Goal: Information Seeking & Learning: Learn about a topic

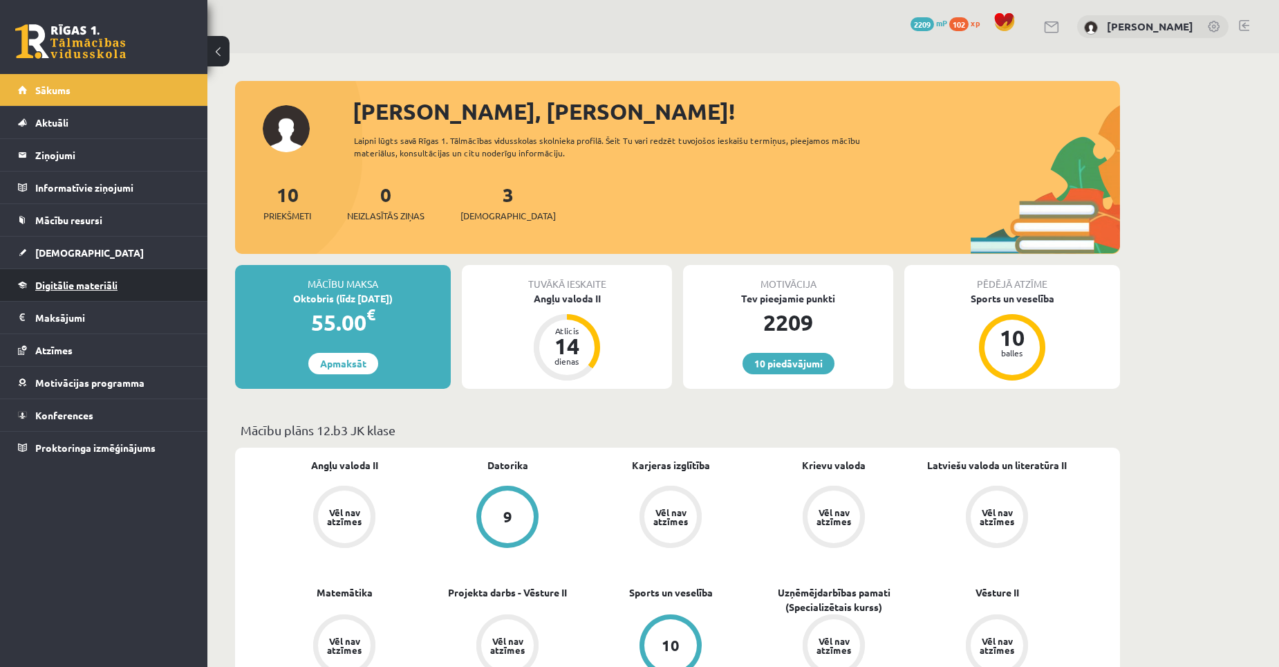
click at [102, 288] on span "Digitālie materiāli" at bounding box center [76, 285] width 82 height 12
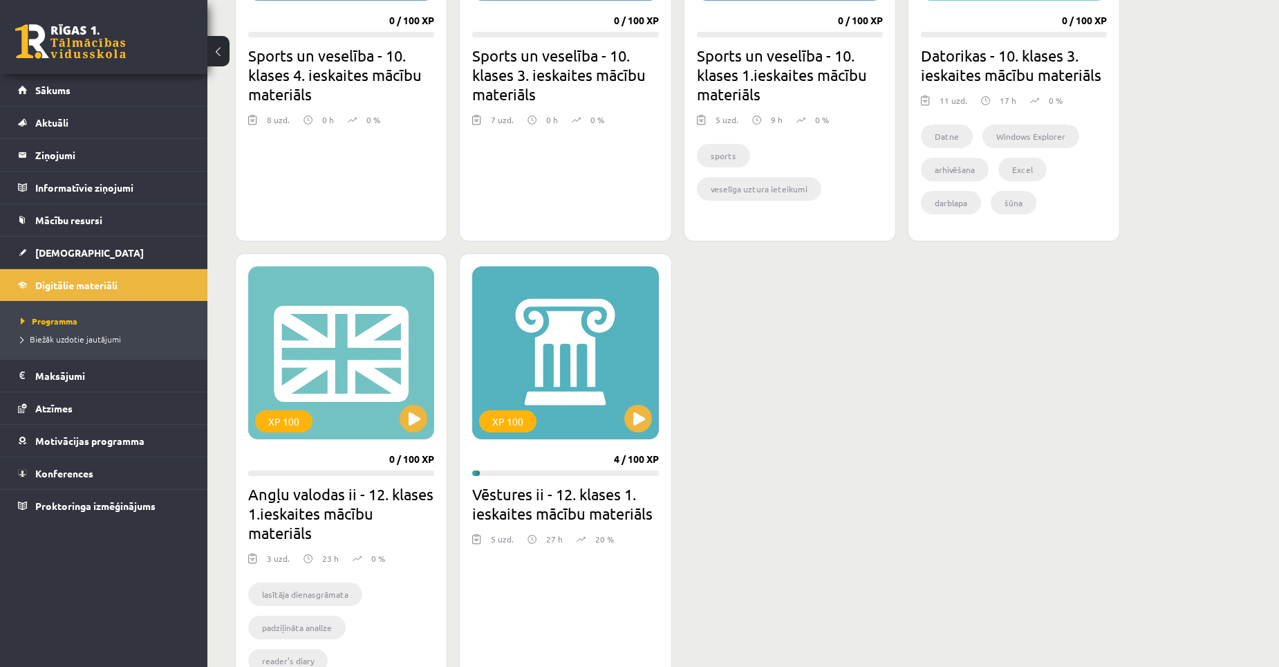
scroll to position [1037, 0]
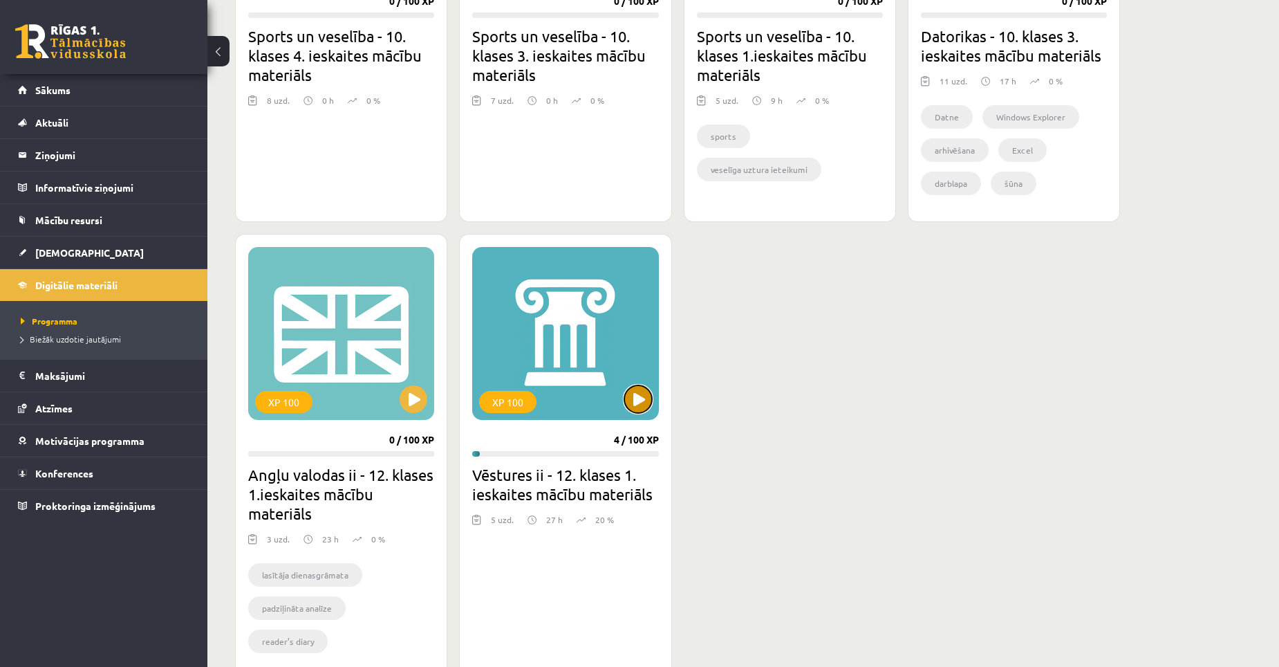
click at [640, 398] on button at bounding box center [639, 399] width 28 height 28
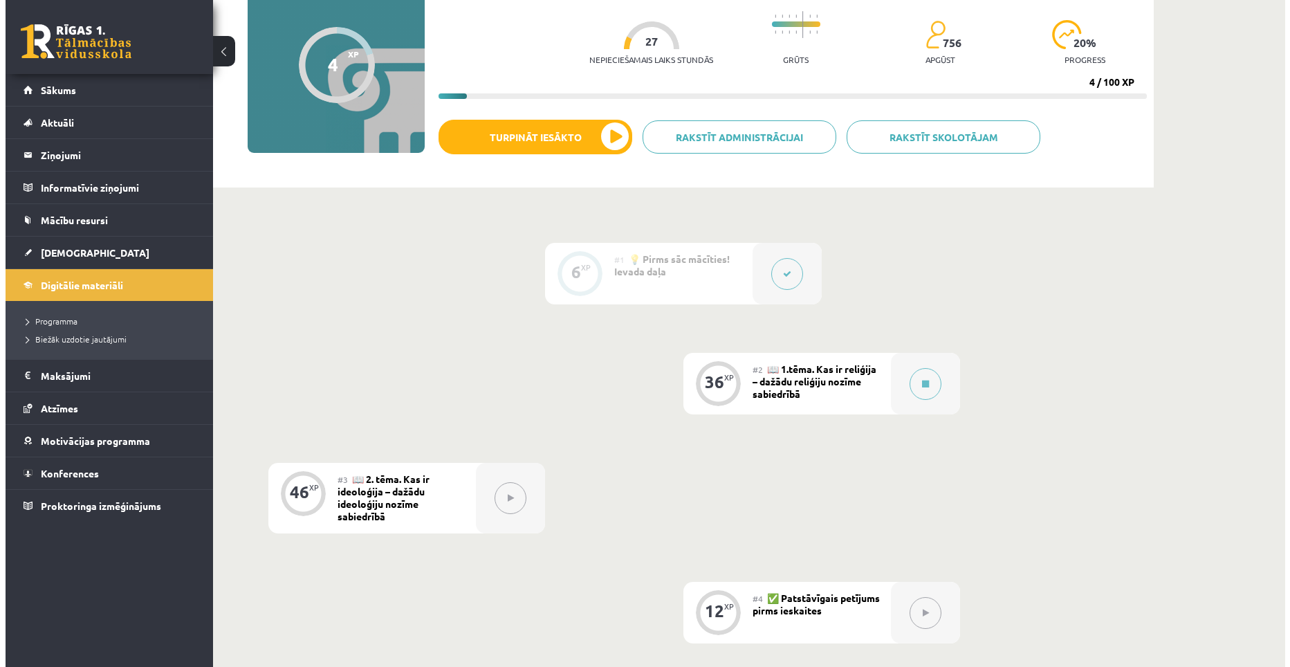
scroll to position [138, 0]
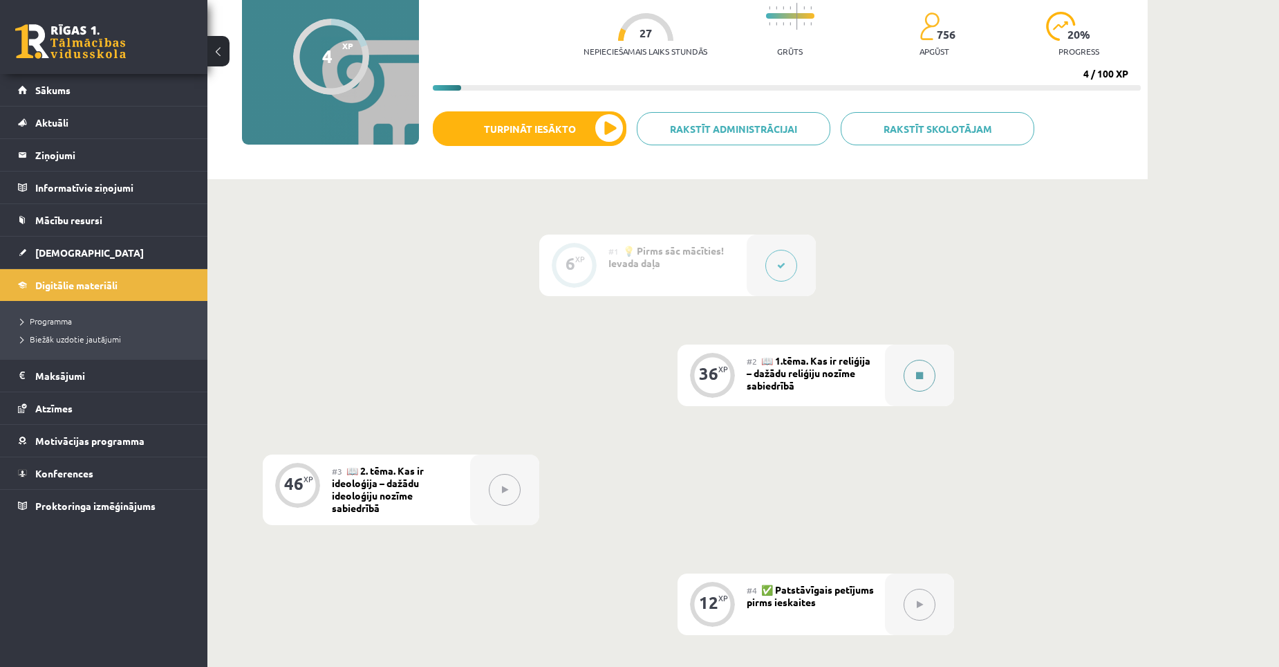
click at [925, 373] on button at bounding box center [920, 376] width 32 height 32
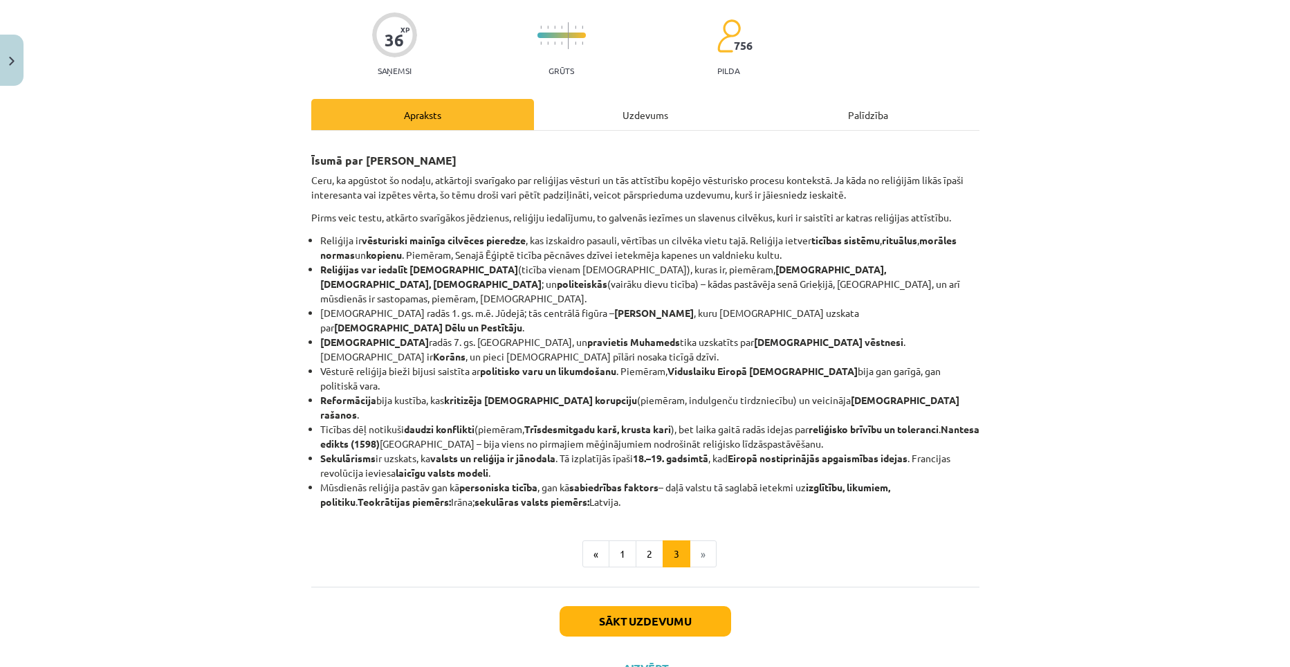
scroll to position [105, 0]
click at [643, 539] on button "2" at bounding box center [650, 553] width 28 height 28
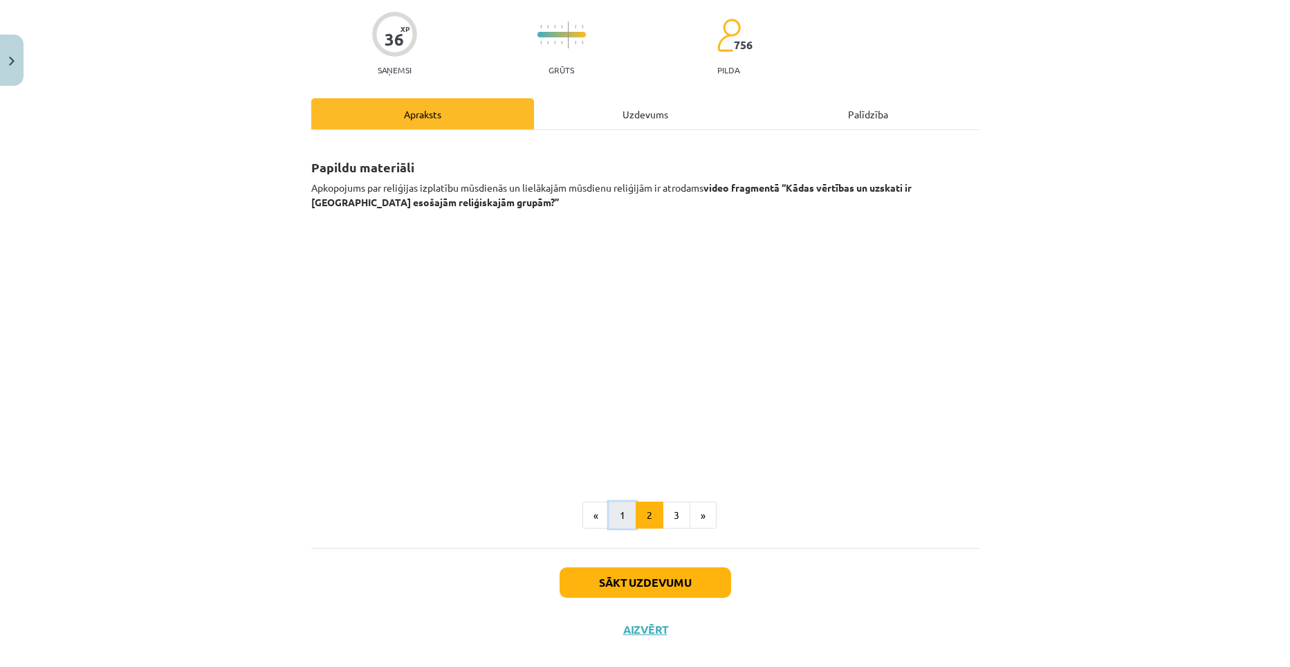
click at [614, 510] on button "1" at bounding box center [623, 515] width 28 height 28
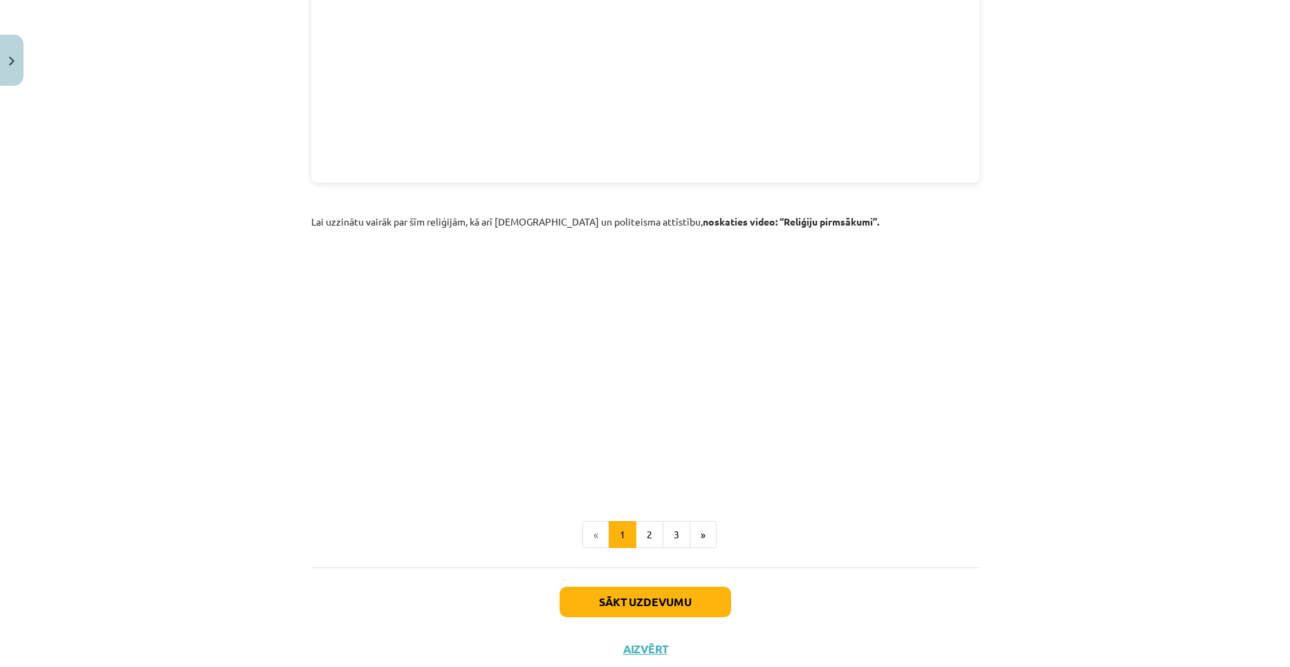
scroll to position [1880, 0]
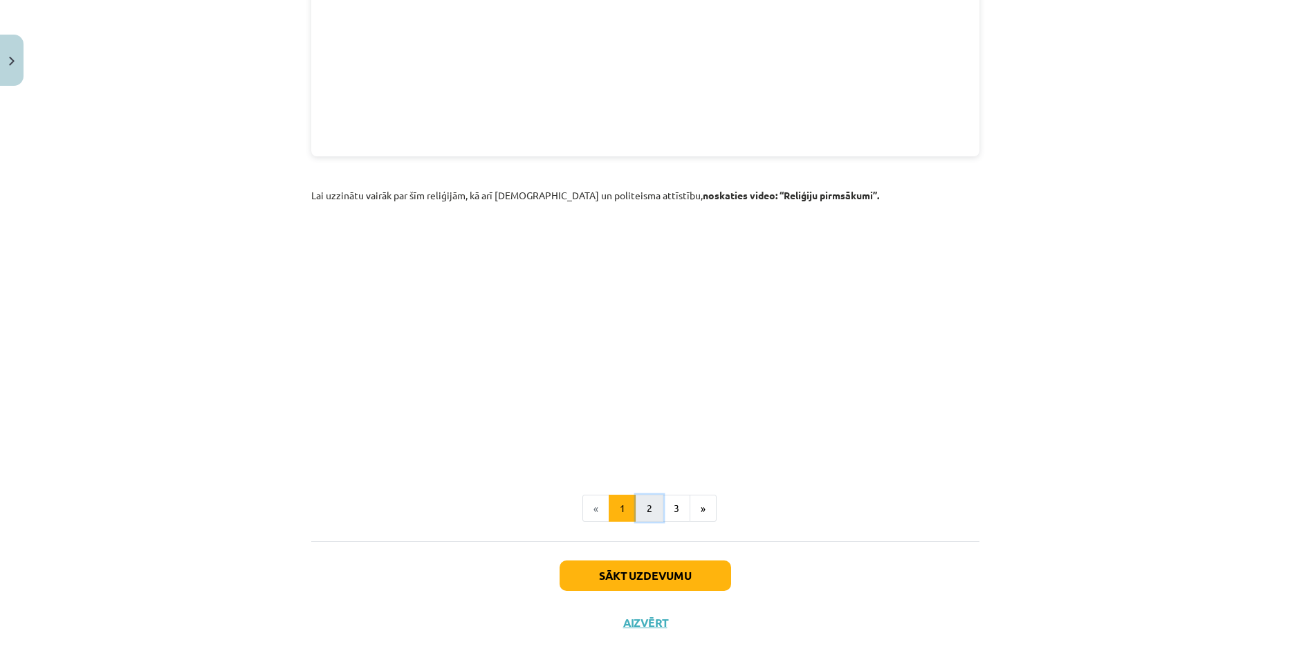
click at [638, 495] on button "2" at bounding box center [650, 508] width 28 height 28
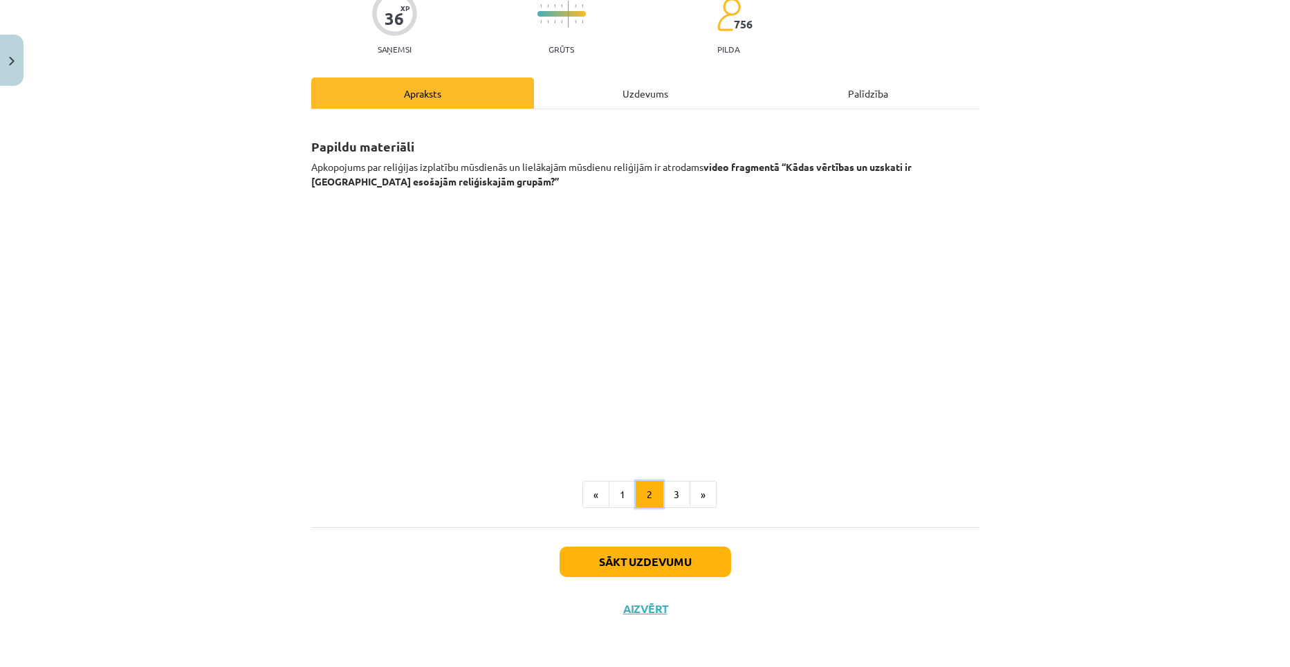
scroll to position [127, 0]
click at [483, 577] on div "Sākt uzdevumu Aizvērt" at bounding box center [645, 575] width 668 height 97
click at [666, 496] on button "3" at bounding box center [677, 495] width 28 height 28
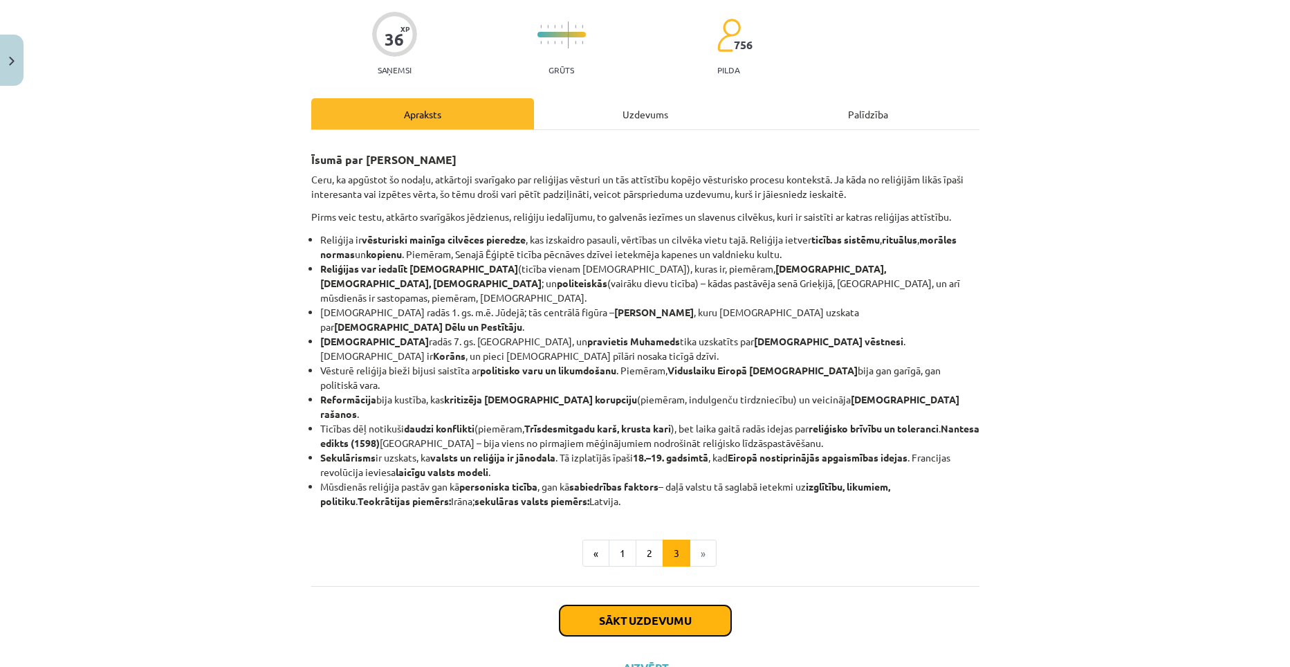
click at [651, 605] on button "Sākt uzdevumu" at bounding box center [646, 620] width 172 height 30
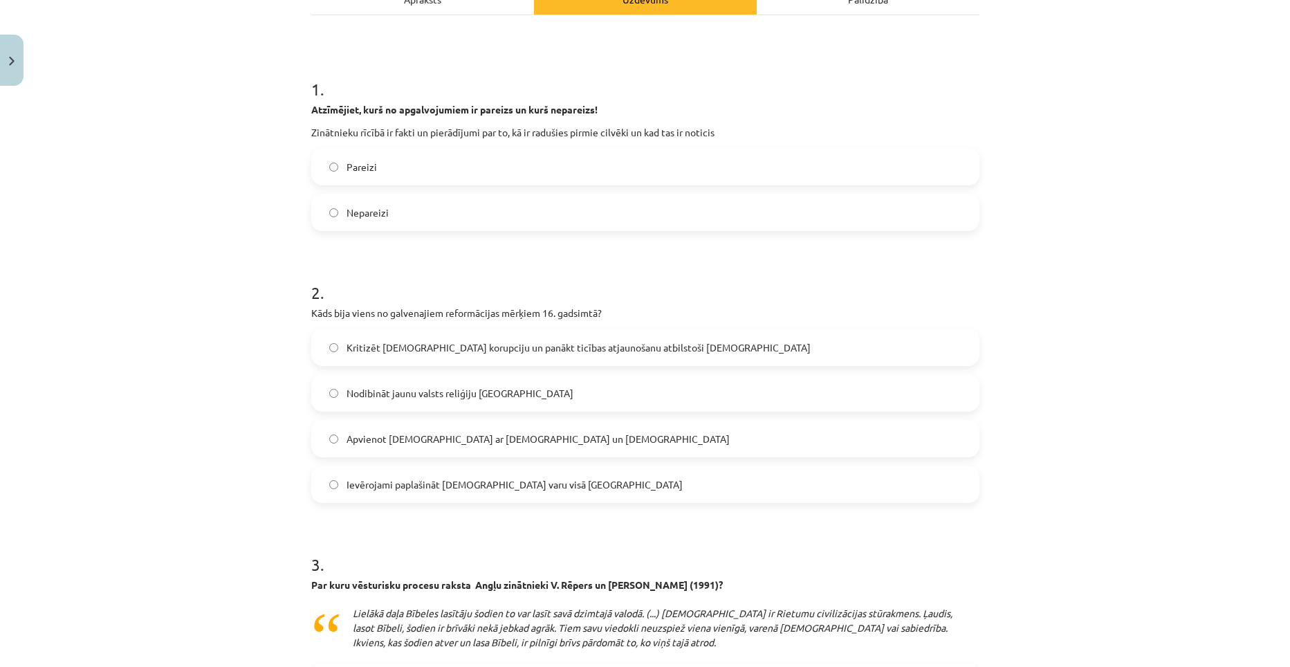
scroll to position [242, 0]
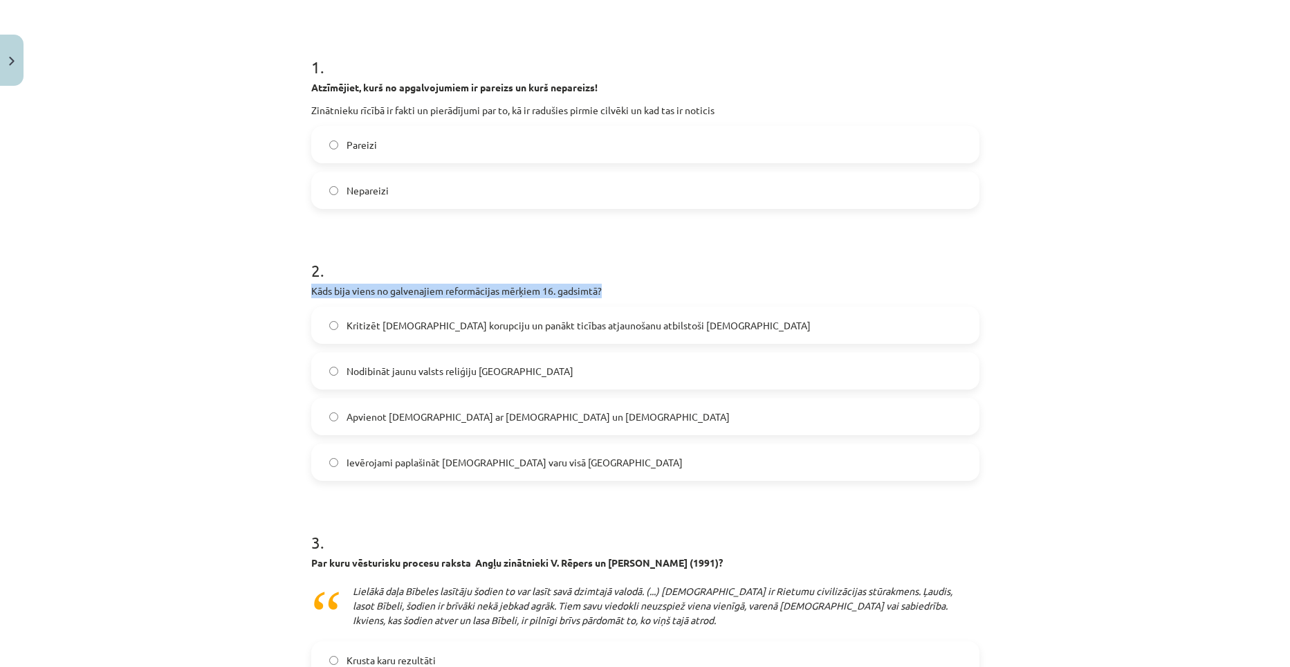
drag, startPoint x: 307, startPoint y: 295, endPoint x: 604, endPoint y: 281, distance: 297.7
click at [604, 281] on div "2 . Kāds bija viens no galvenajiem reformācijas mērķiem 16. gadsimtā? Kritizēt …" at bounding box center [645, 359] width 668 height 244
drag, startPoint x: 604, startPoint y: 281, endPoint x: 553, endPoint y: 284, distance: 51.2
copy p "Kāds bija viens no galvenajiem reformācijas mērķiem 16. gadsimtā?"
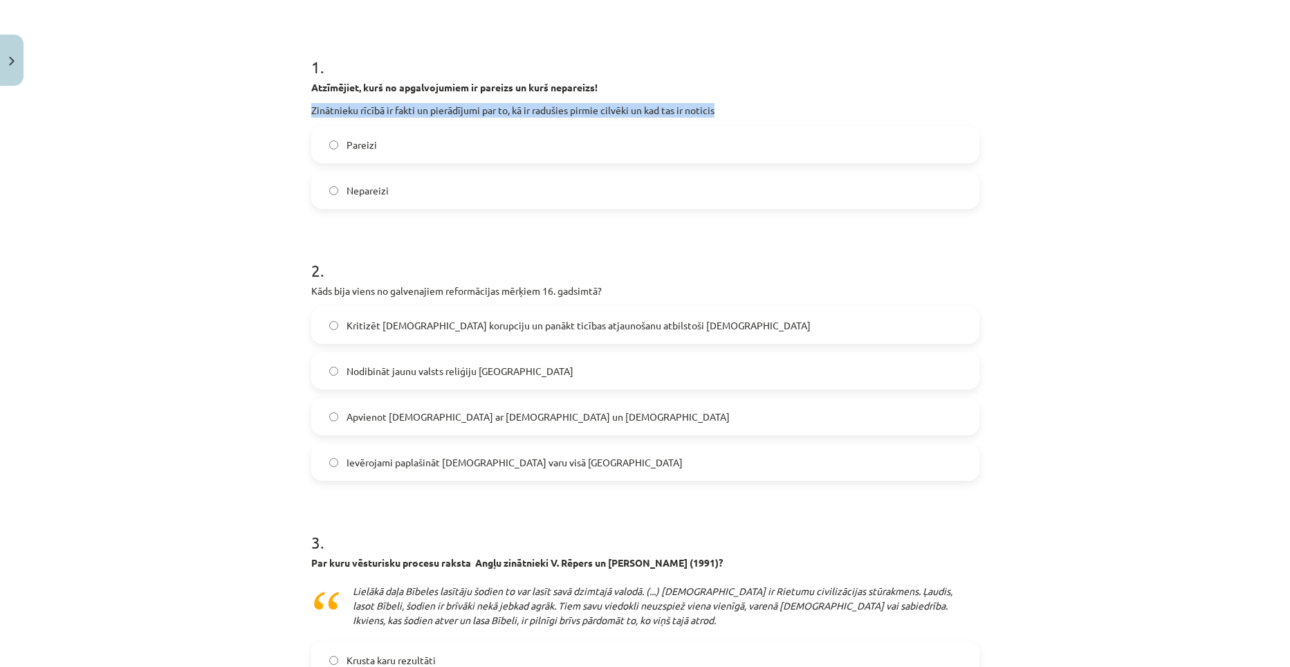
drag, startPoint x: 304, startPoint y: 113, endPoint x: 721, endPoint y: 101, distance: 417.9
drag, startPoint x: 721, startPoint y: 101, endPoint x: 685, endPoint y: 113, distance: 38.5
drag, startPoint x: 685, startPoint y: 113, endPoint x: 400, endPoint y: 125, distance: 285.2
click at [400, 125] on div "1 . Atzīmējiet, kurš no apgalvojumiem ir pareizs un kurš nepareizs! Zinātnieku …" at bounding box center [645, 121] width 668 height 176
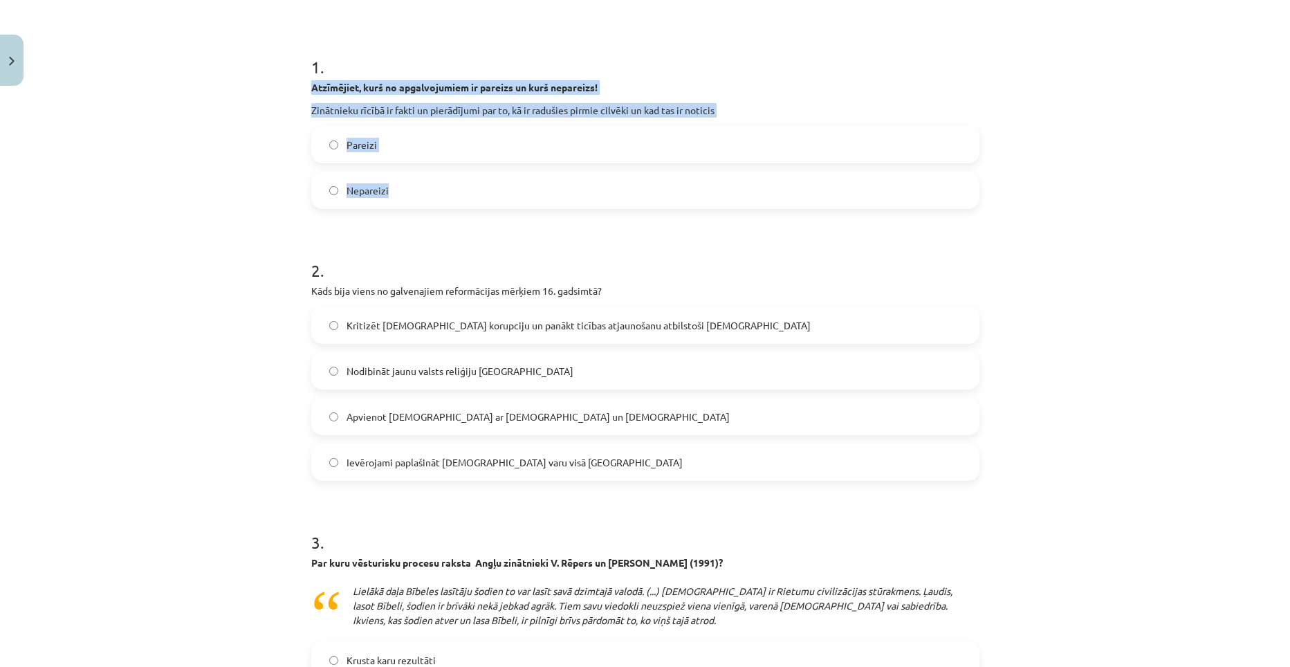
drag, startPoint x: 306, startPoint y: 82, endPoint x: 582, endPoint y: 181, distance: 293.4
click at [582, 181] on div "1 . Atzīmējiet, kurš no apgalvojumiem ir pareizs un kurš nepareizs! Zinātnieku …" at bounding box center [645, 121] width 668 height 176
copy div "Atzīmējiet, kurš no apgalvojumiem ir pareizs un kurš nepareizs! Zinātnieku rīcī…"
click at [333, 191] on label "Nepareizi" at bounding box center [645, 190] width 665 height 35
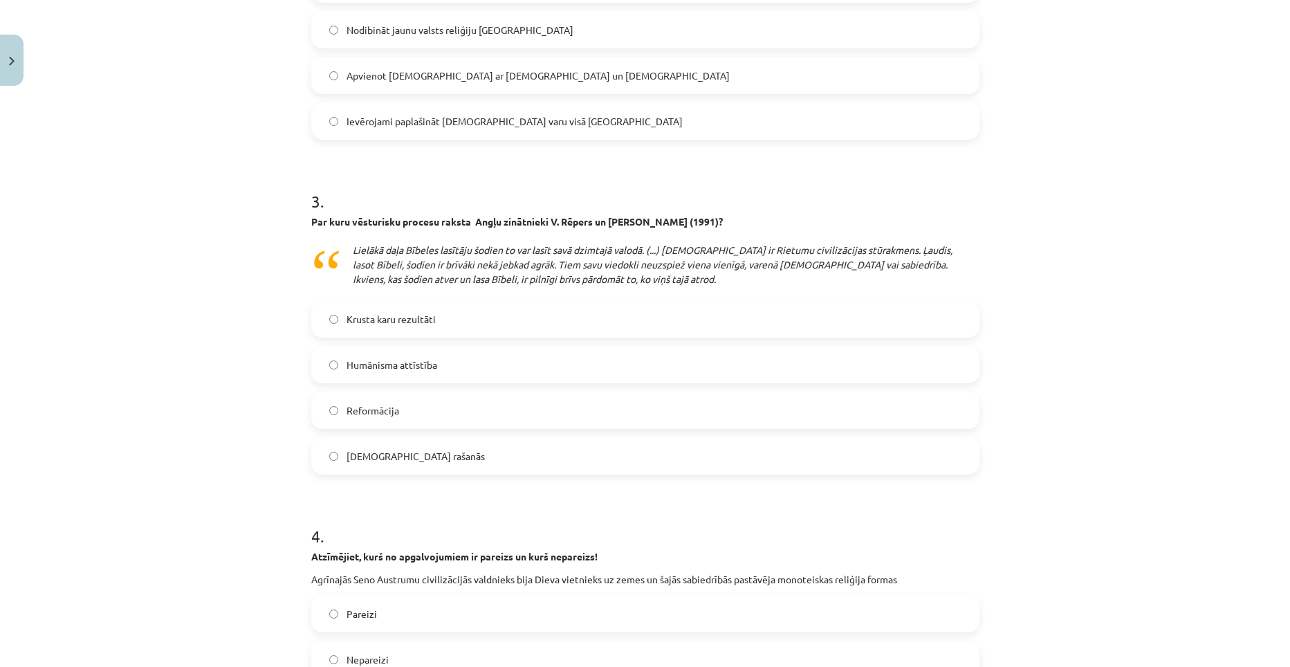
scroll to position [588, 0]
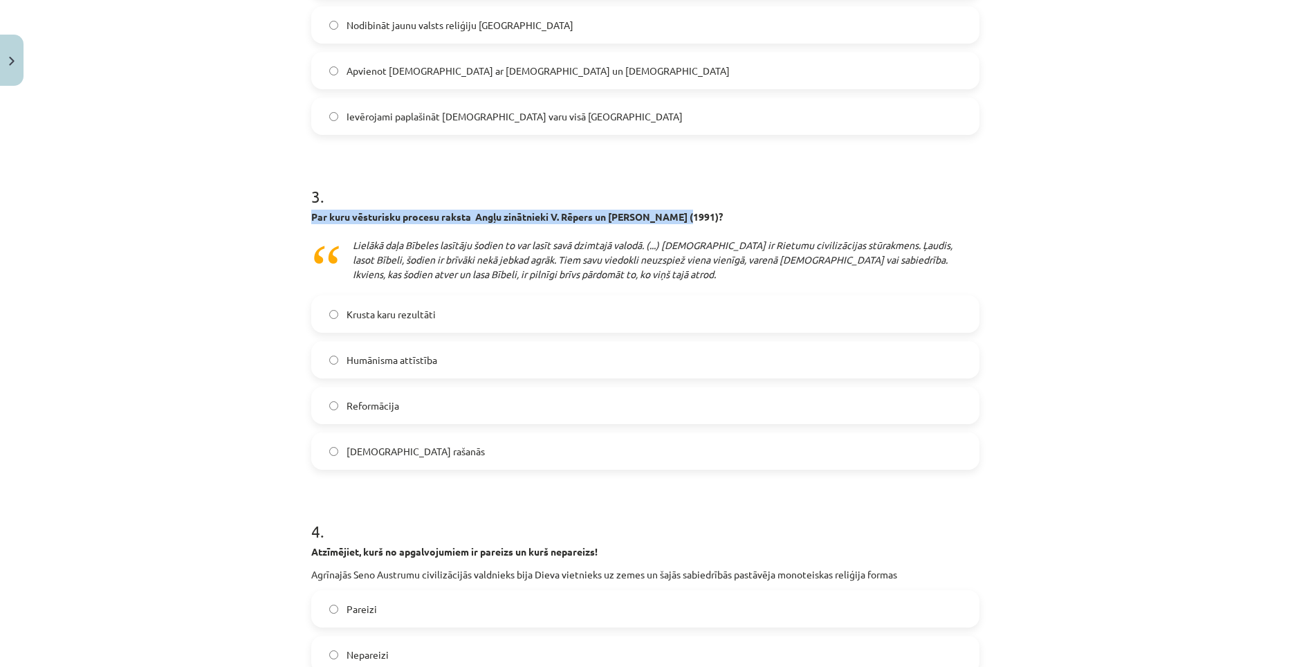
drag, startPoint x: 297, startPoint y: 213, endPoint x: 674, endPoint y: 214, distance: 376.9
click at [674, 214] on div "36 XP Saņemsi Grūts 756 pilda Apraksts Uzdevums Palīdzība 1 . Atzīmējiet, kurš …" at bounding box center [645, 511] width 685 height 2015
drag, startPoint x: 674, startPoint y: 214, endPoint x: 656, endPoint y: 213, distance: 18.0
copy strong "Par kuru vēsturisku procesu raksta Angļu zinātnieki V. Rēpers un [PERSON_NAME] …"
click at [289, 243] on div "Mācību tēma: Vēstures ii - 12. klases 1. ieskaites mācību materiāls #2 📖 1.tēma…" at bounding box center [645, 333] width 1290 height 667
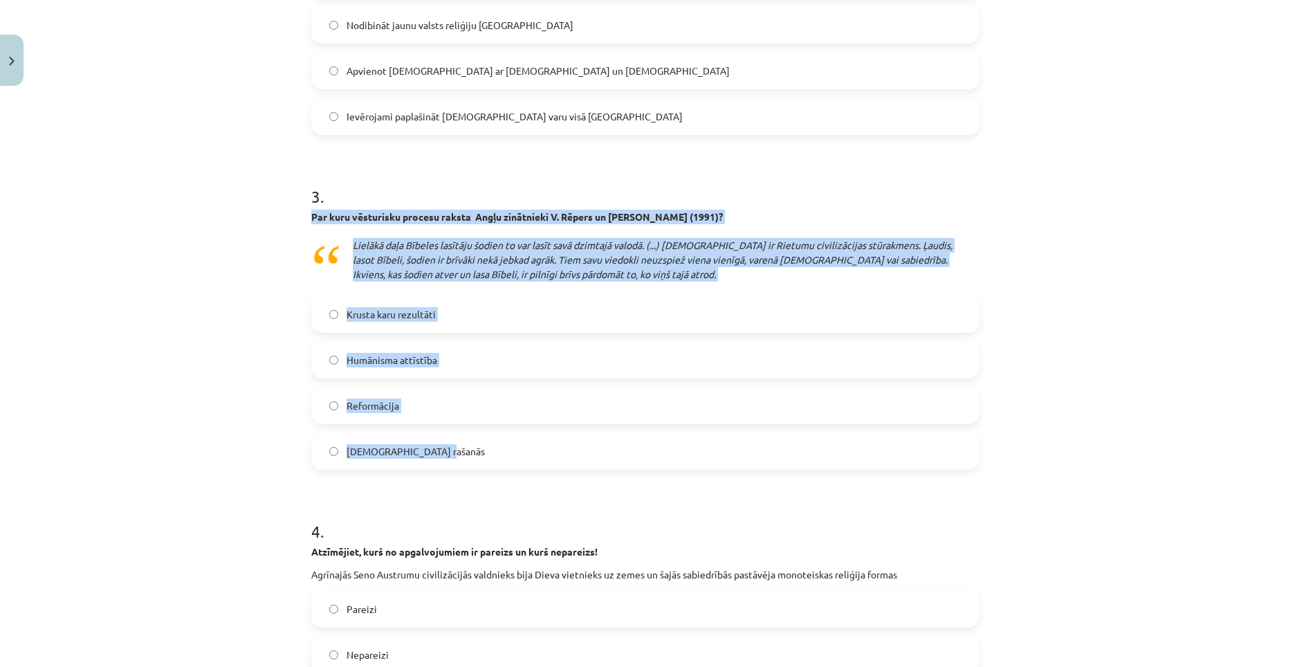
drag, startPoint x: 299, startPoint y: 223, endPoint x: 719, endPoint y: 437, distance: 472.0
click at [719, 437] on div "36 XP Saņemsi Grūts 756 pilda Apraksts Uzdevums Palīdzība 1 . Atzīmējiet, kurš …" at bounding box center [645, 511] width 685 height 2015
copy div "Par kuru vēsturisku procesu raksta Angļu zinātnieki V. Rēpers un [PERSON_NAME] …"
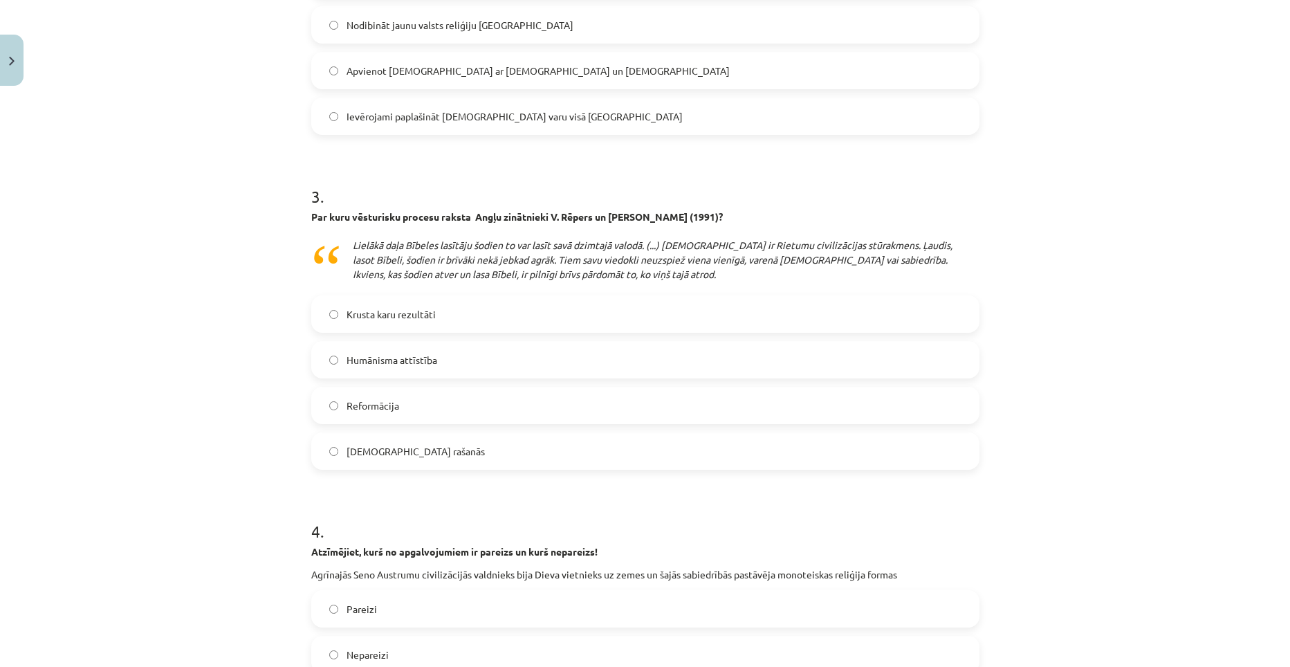
click at [539, 510] on h1 "4 ." at bounding box center [645, 518] width 668 height 43
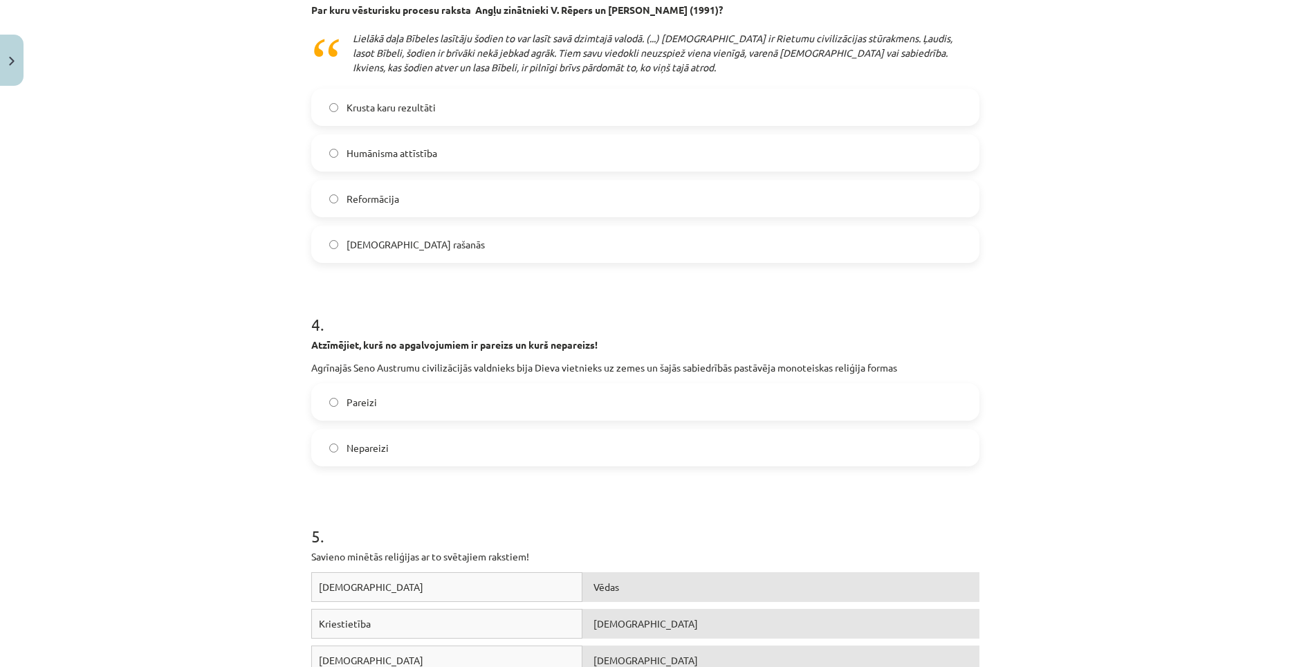
scroll to position [795, 0]
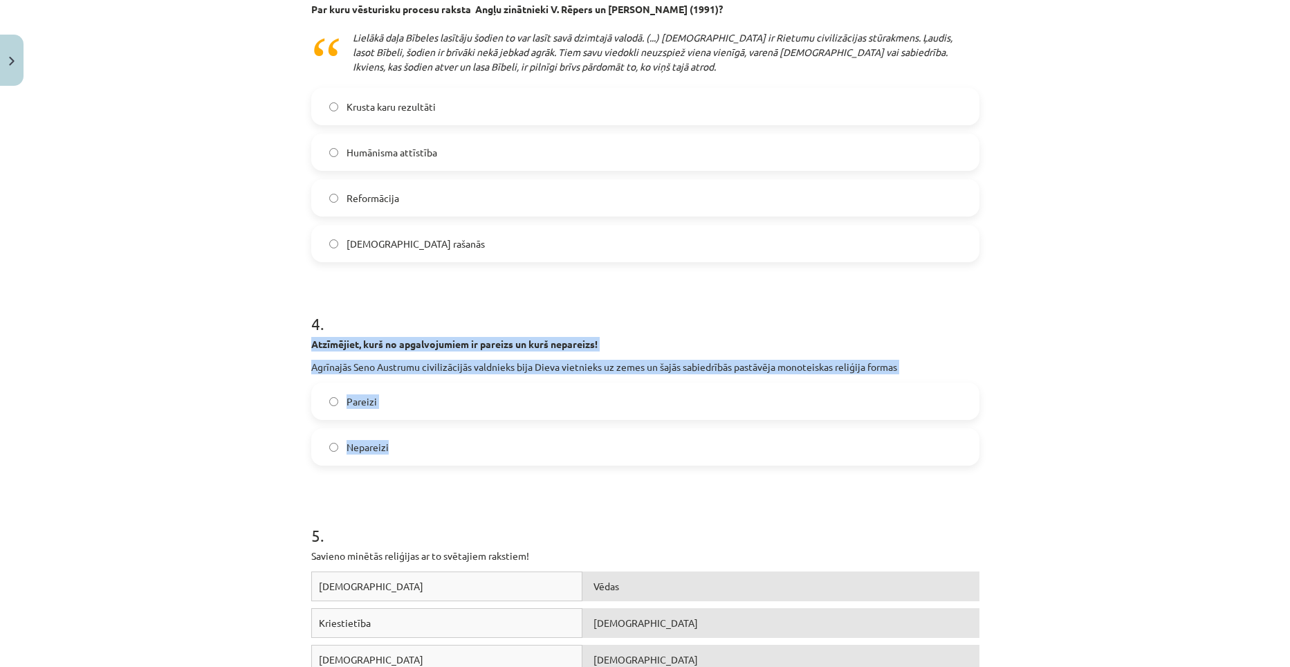
drag, startPoint x: 304, startPoint y: 342, endPoint x: 604, endPoint y: 429, distance: 313.0
click at [604, 429] on div "36 XP Saņemsi Grūts 756 pilda Apraksts Uzdevums Palīdzība 1 . Atzīmējiet, kurš …" at bounding box center [645, 304] width 685 height 2015
copy div "Atzīmējiet, kurš no apgalvojumiem ir pareizs un kurš nepareizs! Agrīnajās Seno …"
click at [293, 432] on div "Mācību tēma: Vēstures ii - 12. klases 1. ieskaites mācību materiāls #2 📖 1.tēma…" at bounding box center [645, 333] width 1290 height 667
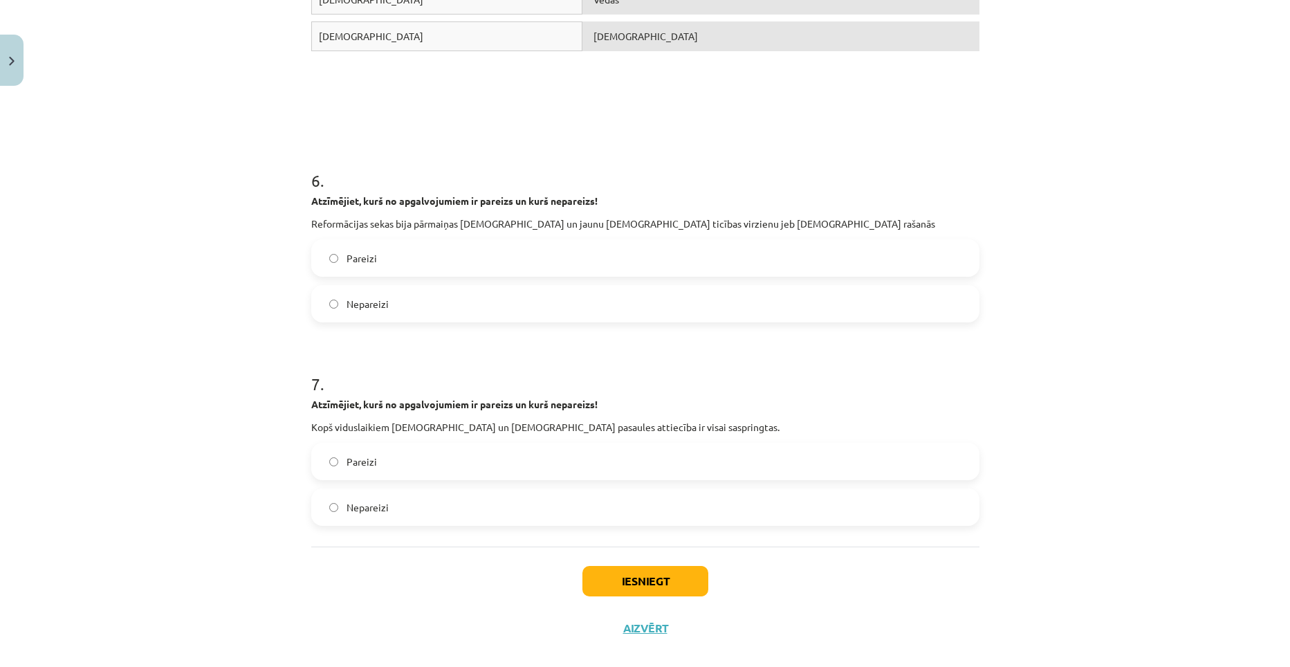
scroll to position [1474, 0]
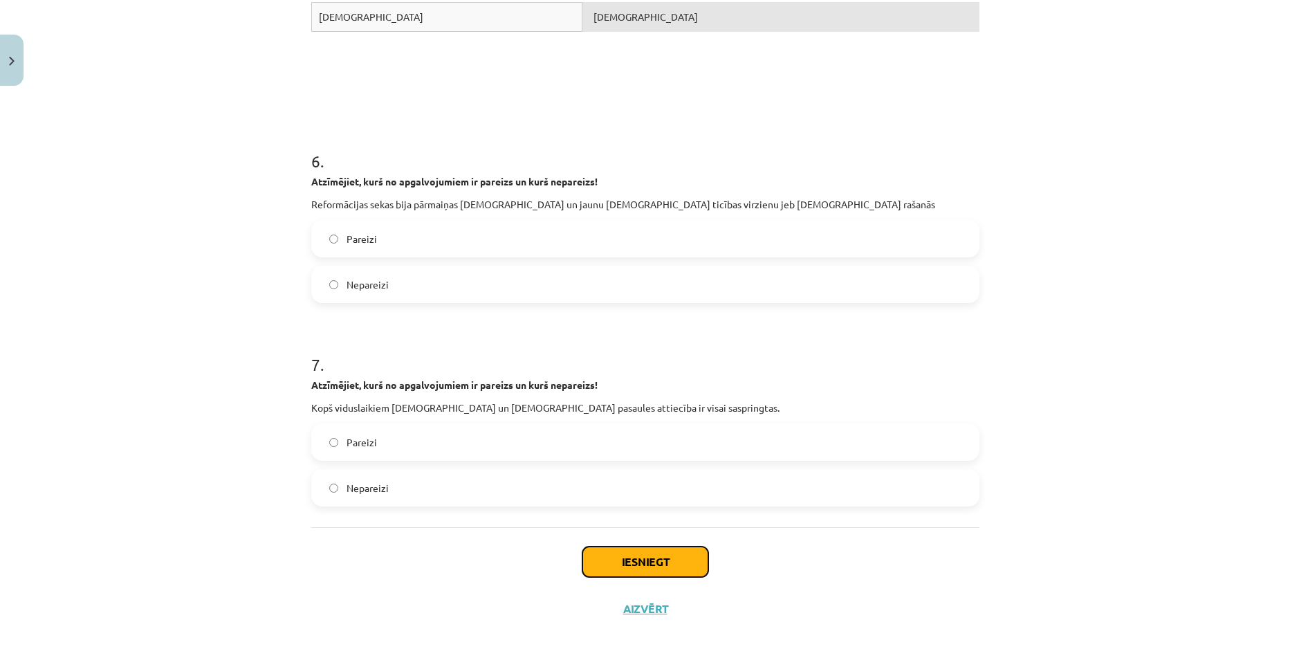
click at [642, 566] on button "Iesniegt" at bounding box center [645, 561] width 126 height 30
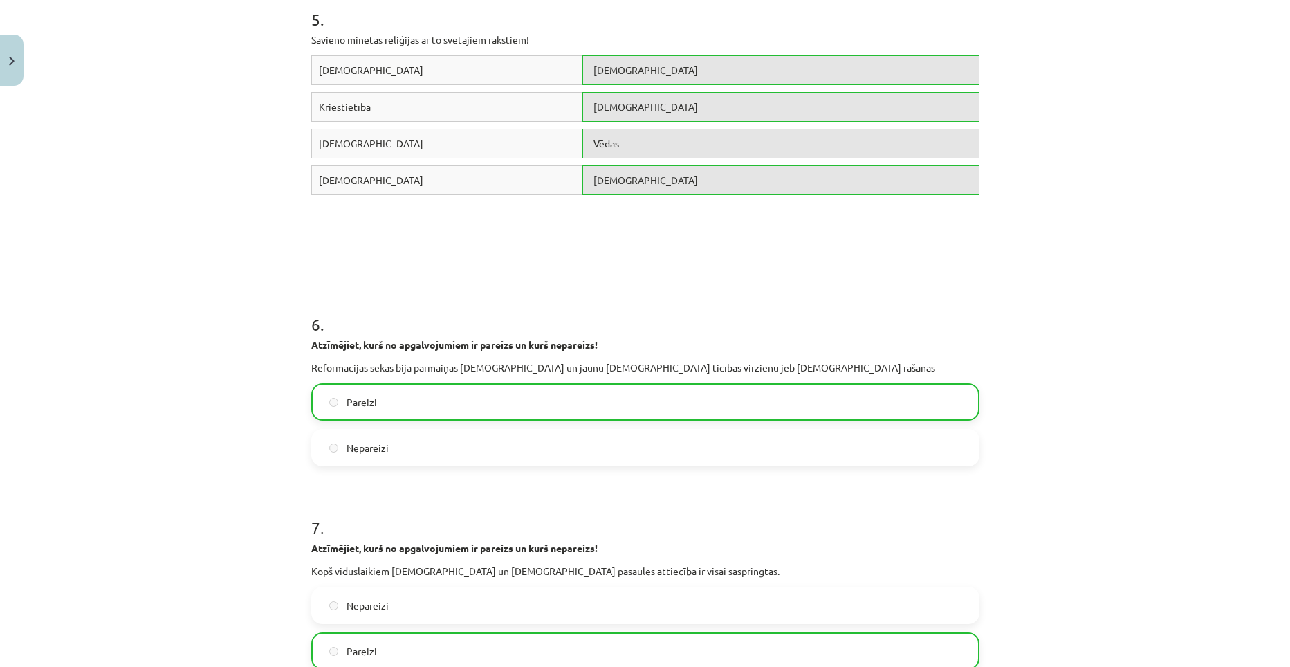
scroll to position [1519, 0]
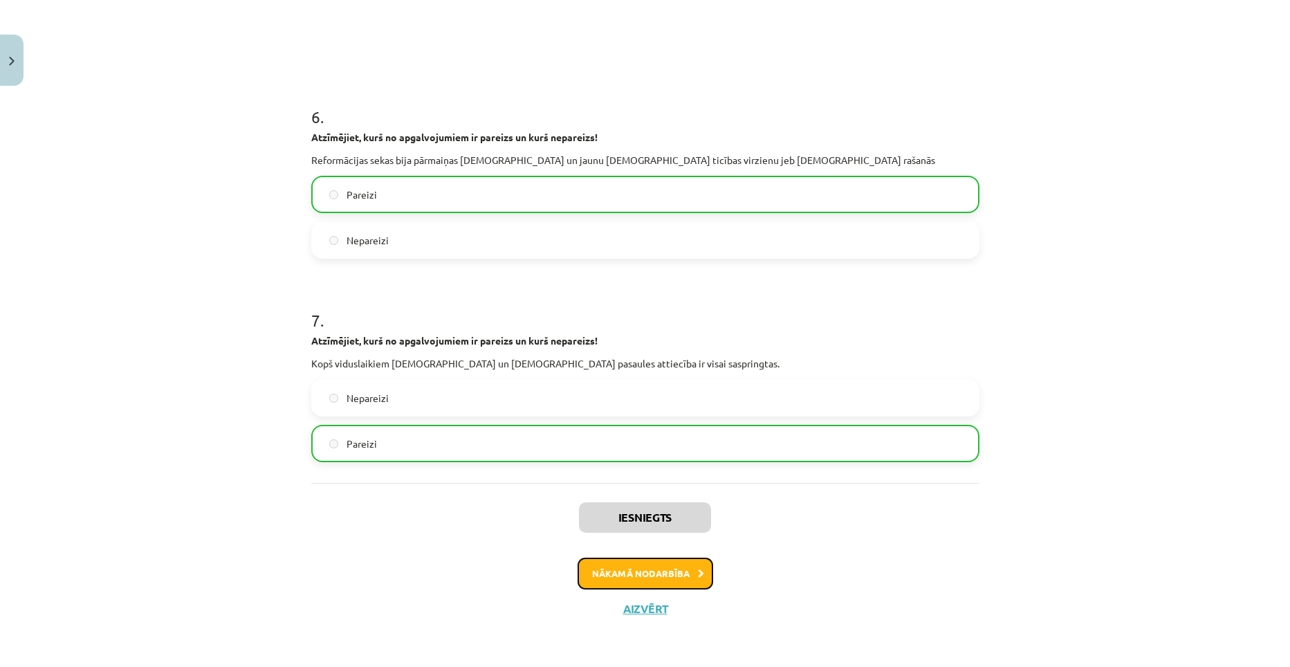
click at [650, 574] on button "Nākamā nodarbība" at bounding box center [645, 573] width 136 height 32
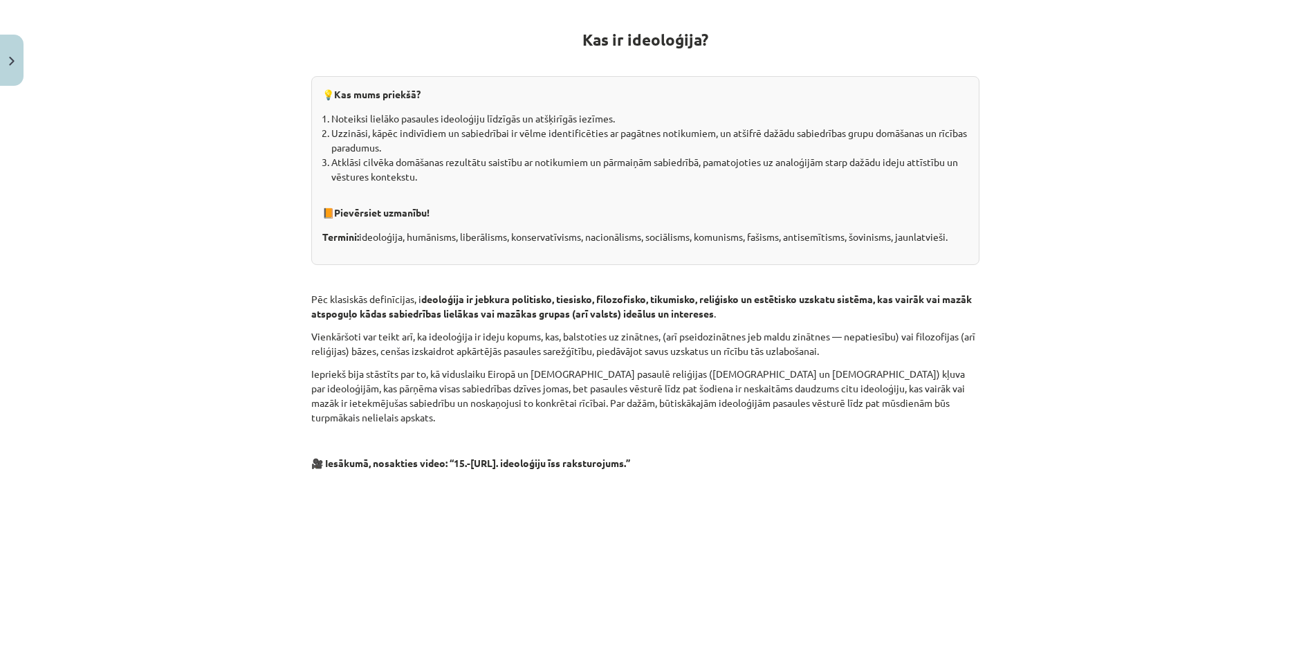
scroll to position [547, 0]
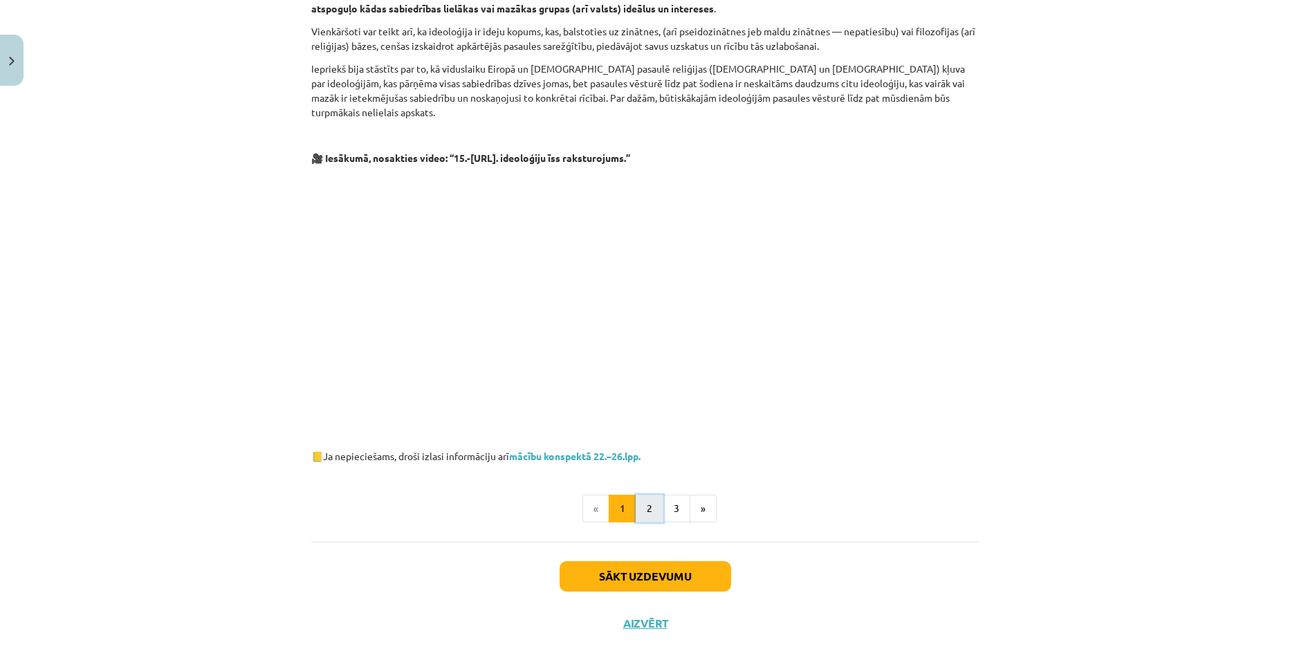
click at [638, 496] on button "2" at bounding box center [650, 508] width 28 height 28
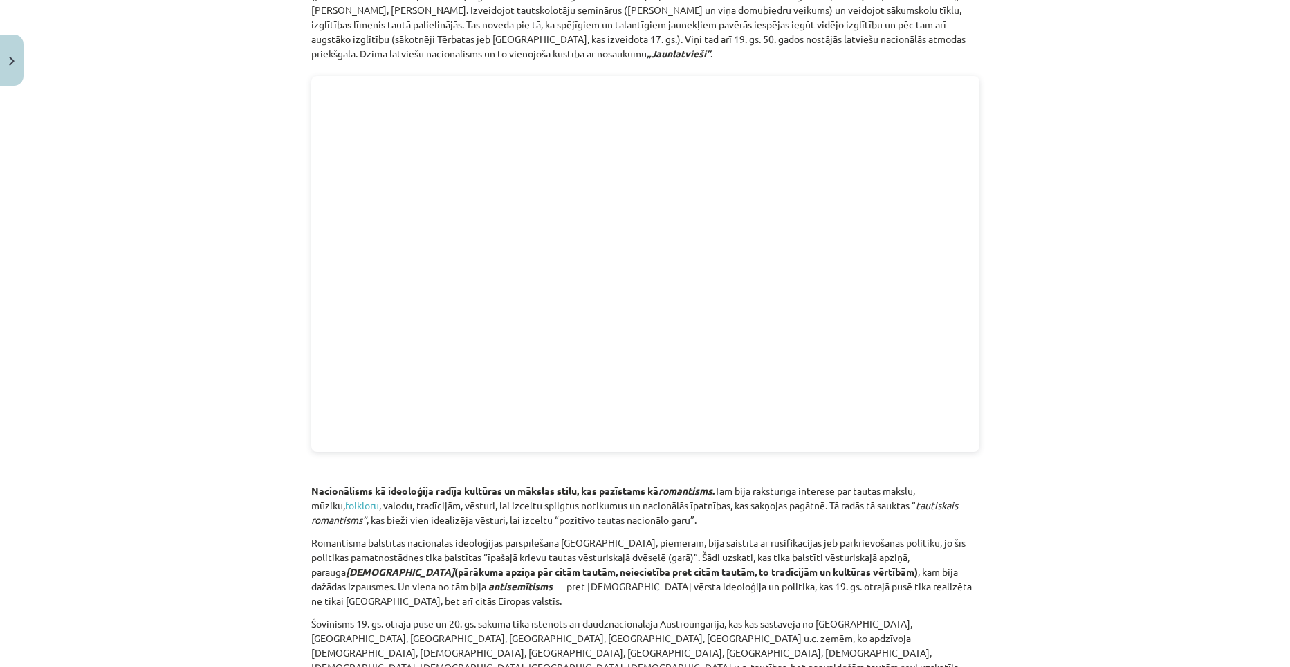
scroll to position [1631, 0]
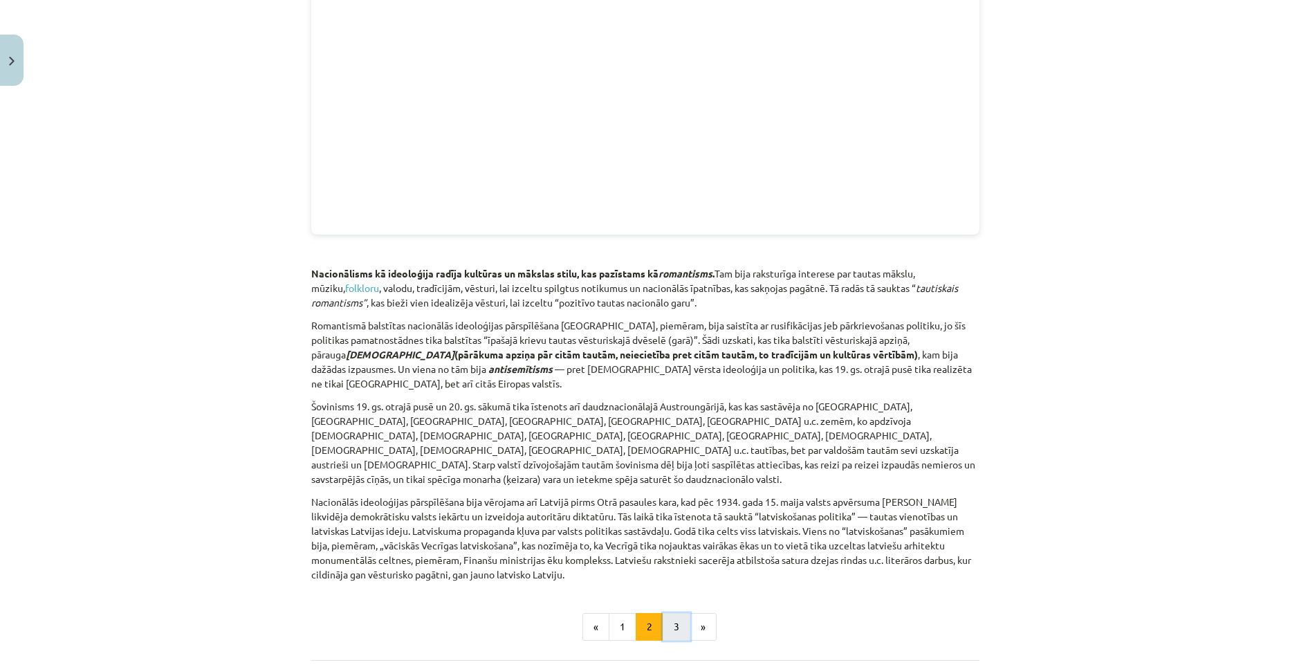
click at [666, 613] on button "3" at bounding box center [677, 627] width 28 height 28
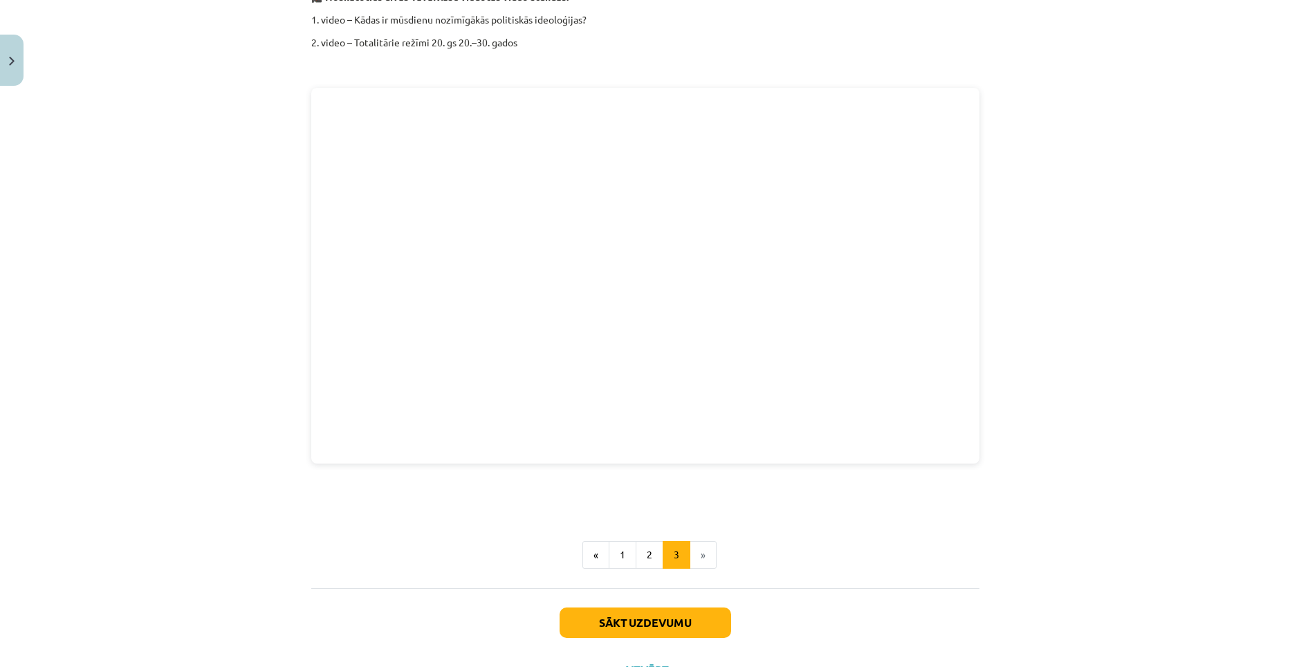
scroll to position [2020, 0]
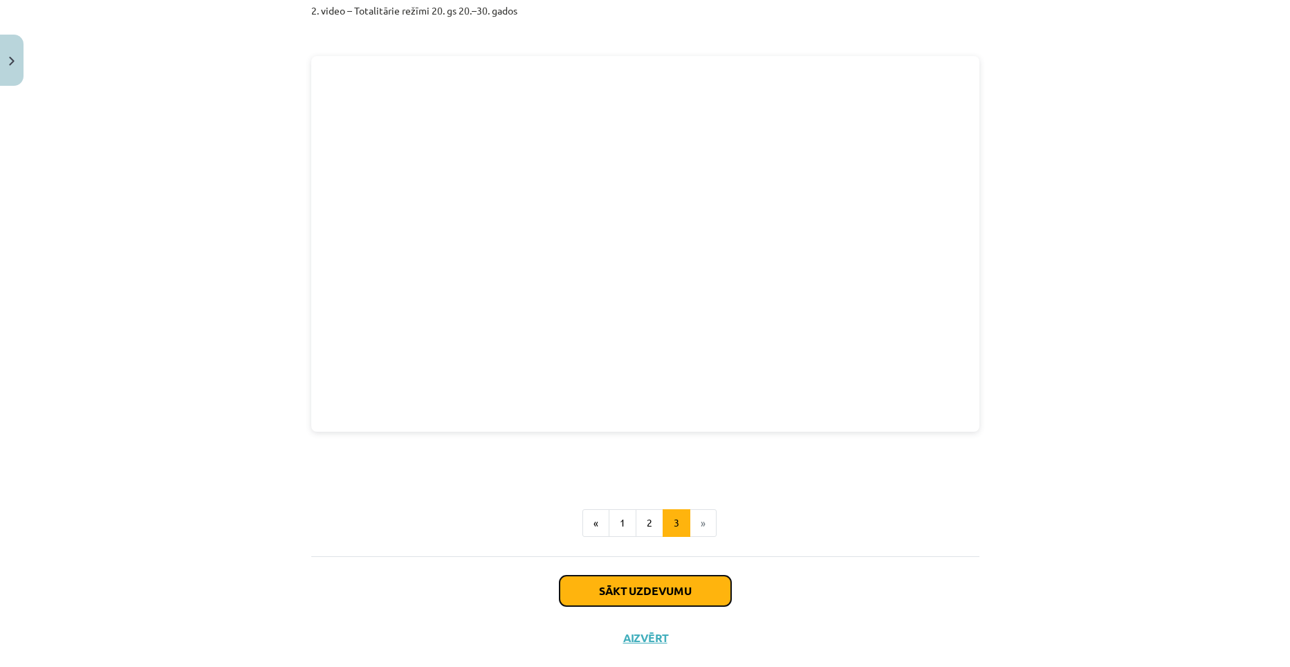
click at [665, 575] on button "Sākt uzdevumu" at bounding box center [646, 590] width 172 height 30
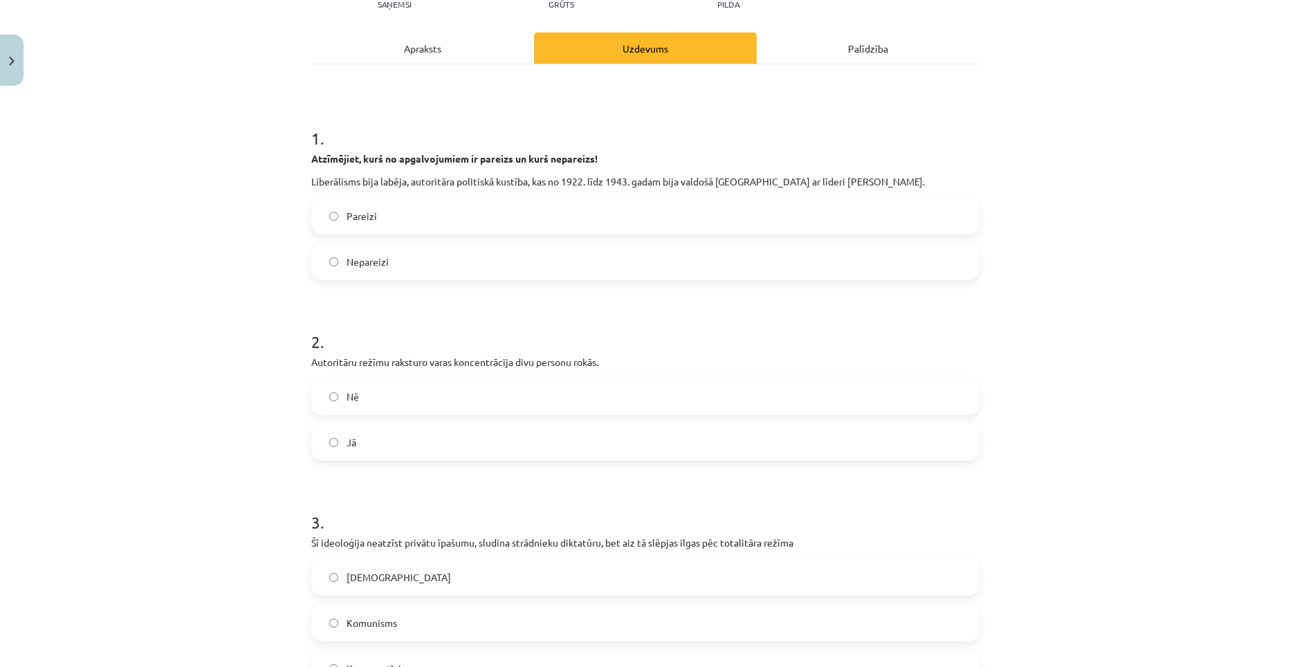
scroll to position [173, 0]
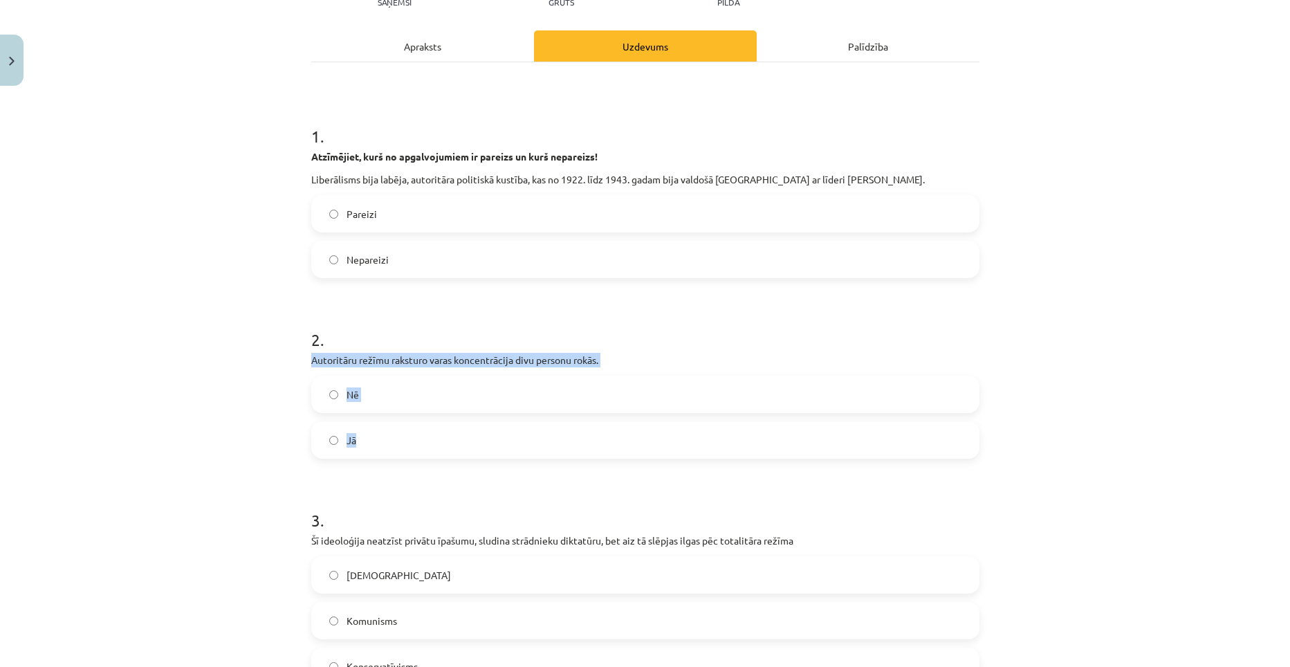
drag, startPoint x: 302, startPoint y: 359, endPoint x: 482, endPoint y: 416, distance: 189.2
drag, startPoint x: 482, startPoint y: 416, endPoint x: 378, endPoint y: 362, distance: 116.6
copy div "Autoritāru režīmu raksturo varas koncentrācija divu personu rokās. Nē Jā"
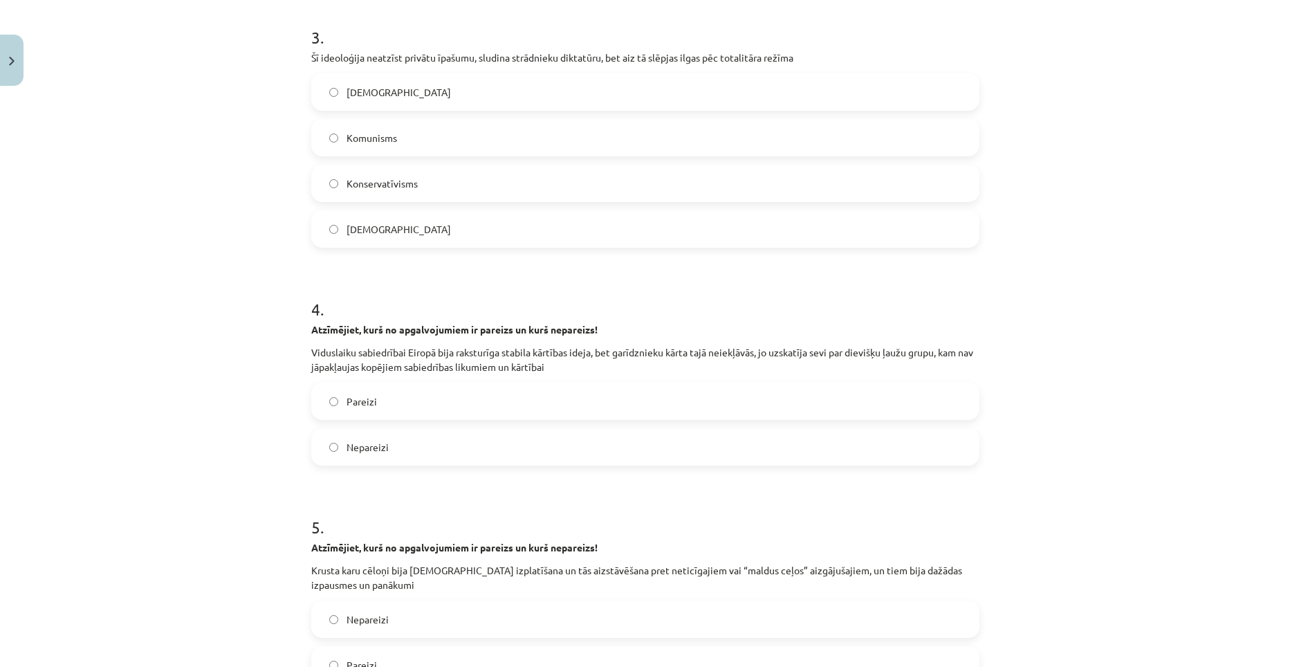
scroll to position [657, 0]
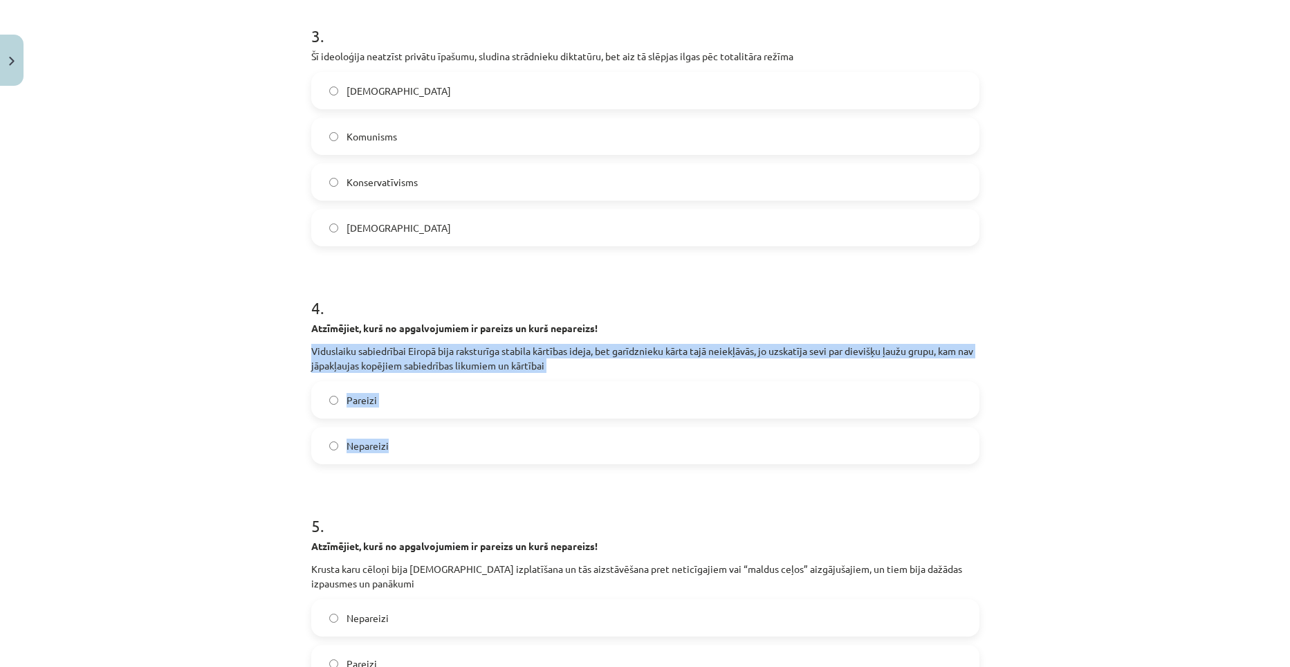
drag, startPoint x: 304, startPoint y: 353, endPoint x: 548, endPoint y: 443, distance: 259.8
click at [548, 443] on div "46 XP Saņemsi Grūts 755 pilda Apraksts Uzdevums Palīdzība 1 . Atzīmējiet, kurš …" at bounding box center [645, 550] width 685 height 2231
copy div "Viduslaiku sabiedrībai Eiropā bija raksturīga stabila kārtības ideja, bet garīd…"
click at [248, 444] on div "Mācību tēma: Vēstures ii - 12. klases 1. ieskaites mācību materiāls #3 📖 2. tēm…" at bounding box center [645, 333] width 1290 height 667
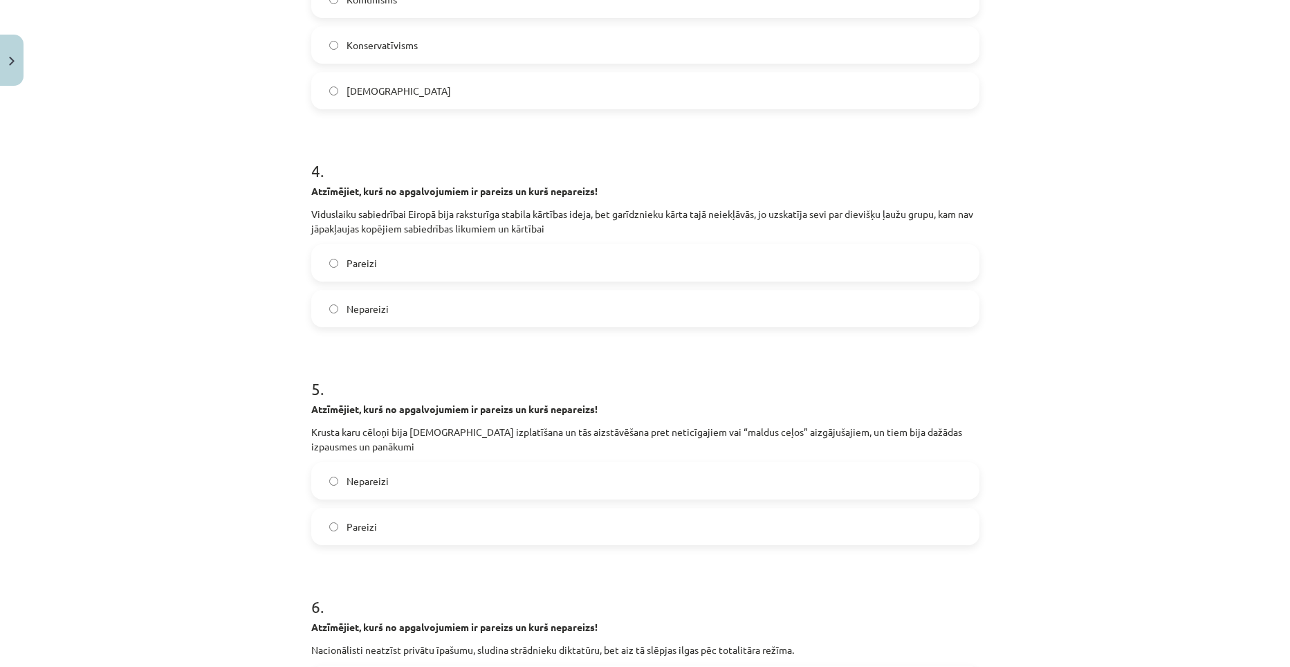
scroll to position [795, 0]
drag, startPoint x: 306, startPoint y: 429, endPoint x: 699, endPoint y: 434, distance: 392.9
click at [699, 434] on p "Krusta karu cēloņi bija [DEMOGRAPHIC_DATA] izplatīšana un tās aizstāvēšana pret…" at bounding box center [645, 437] width 668 height 29
drag, startPoint x: 699, startPoint y: 434, endPoint x: 641, endPoint y: 425, distance: 58.7
copy p "Krusta karu cēloņi bija [DEMOGRAPHIC_DATA] izplatīšana un tās aizstāvēšana pret…"
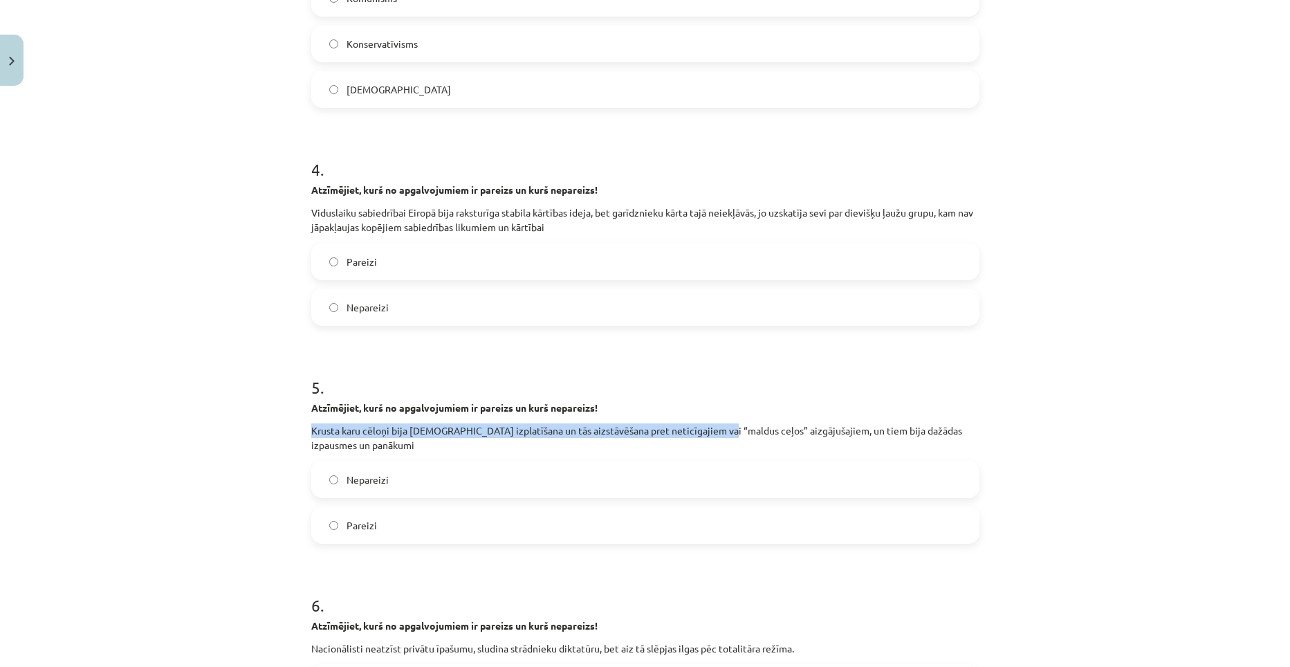
click at [277, 432] on div "Mācību tēma: Vēstures ii - 12. klases 1. ieskaites mācību materiāls #3 📖 2. tēm…" at bounding box center [645, 333] width 1290 height 667
drag, startPoint x: 301, startPoint y: 427, endPoint x: 407, endPoint y: 443, distance: 107.1
click at [407, 443] on div "46 XP Saņemsi Grūts 755 pilda Apraksts Uzdevums Palīdzība 1 . Atzīmējiet, kurš …" at bounding box center [645, 412] width 685 height 2231
drag, startPoint x: 407, startPoint y: 443, endPoint x: 290, endPoint y: 432, distance: 117.5
click at [290, 432] on div "Mācību tēma: Vēstures ii - 12. klases 1. ieskaites mācību materiāls #3 📖 2. tēm…" at bounding box center [645, 333] width 1290 height 667
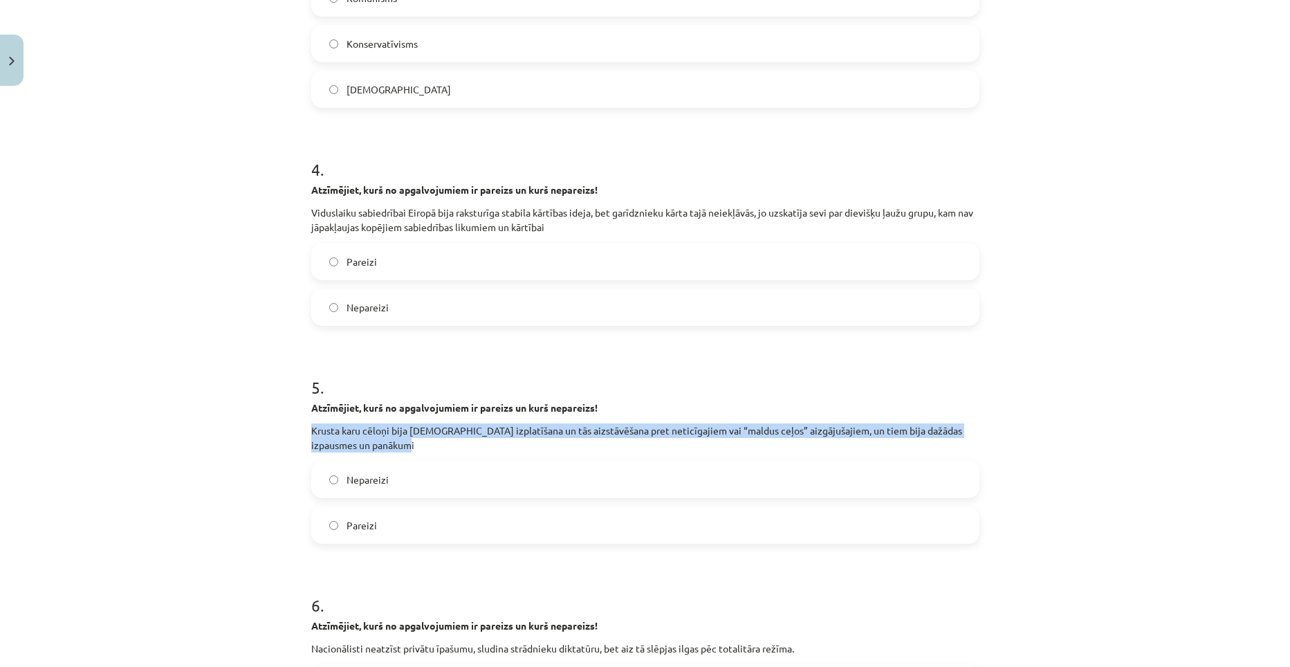
click at [294, 427] on div "Mācību tēma: Vēstures ii - 12. klases 1. ieskaites mācību materiāls #3 📖 2. tēm…" at bounding box center [645, 333] width 1290 height 667
click at [286, 423] on div "Mācību tēma: Vēstures ii - 12. klases 1. ieskaites mācību materiāls #3 📖 2. tēm…" at bounding box center [645, 333] width 1290 height 667
drag, startPoint x: 297, startPoint y: 427, endPoint x: 418, endPoint y: 507, distance: 144.8
click at [418, 507] on div "46 XP Saņemsi Grūts 755 pilda Apraksts Uzdevums Palīdzība 1 . Atzīmējiet, kurš …" at bounding box center [645, 412] width 685 height 2231
drag, startPoint x: 418, startPoint y: 507, endPoint x: 330, endPoint y: 438, distance: 111.9
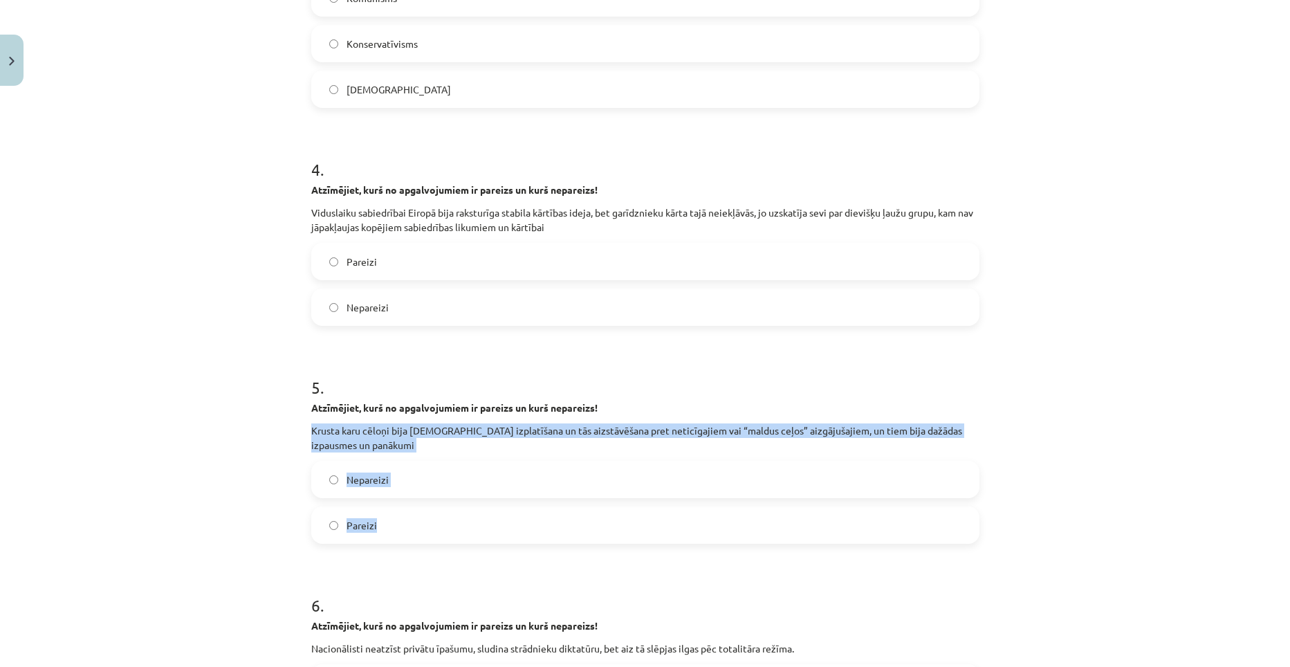
copy div "Krusta karu cēloņi bija [DEMOGRAPHIC_DATA] izplatīšana un tās aizstāvēšana pret…"
click at [209, 449] on div "Mācību tēma: Vēstures ii - 12. klases 1. ieskaites mācību materiāls #3 📖 2. tēm…" at bounding box center [645, 333] width 1290 height 667
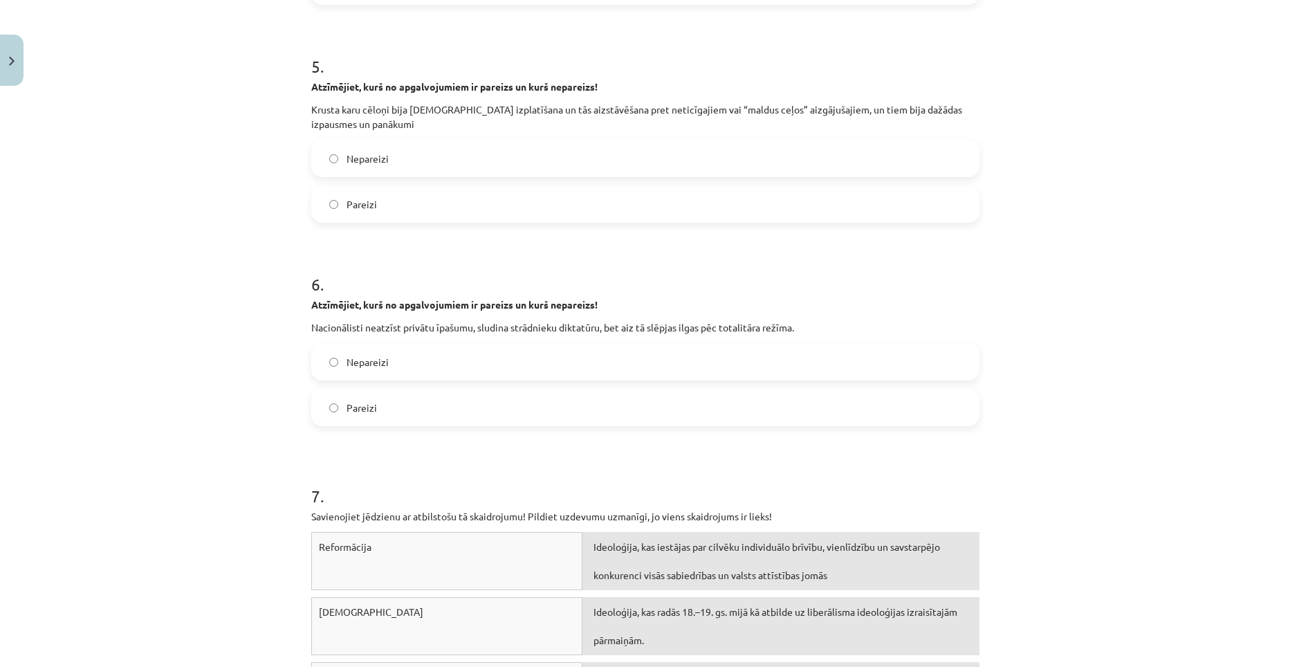
scroll to position [1141, 0]
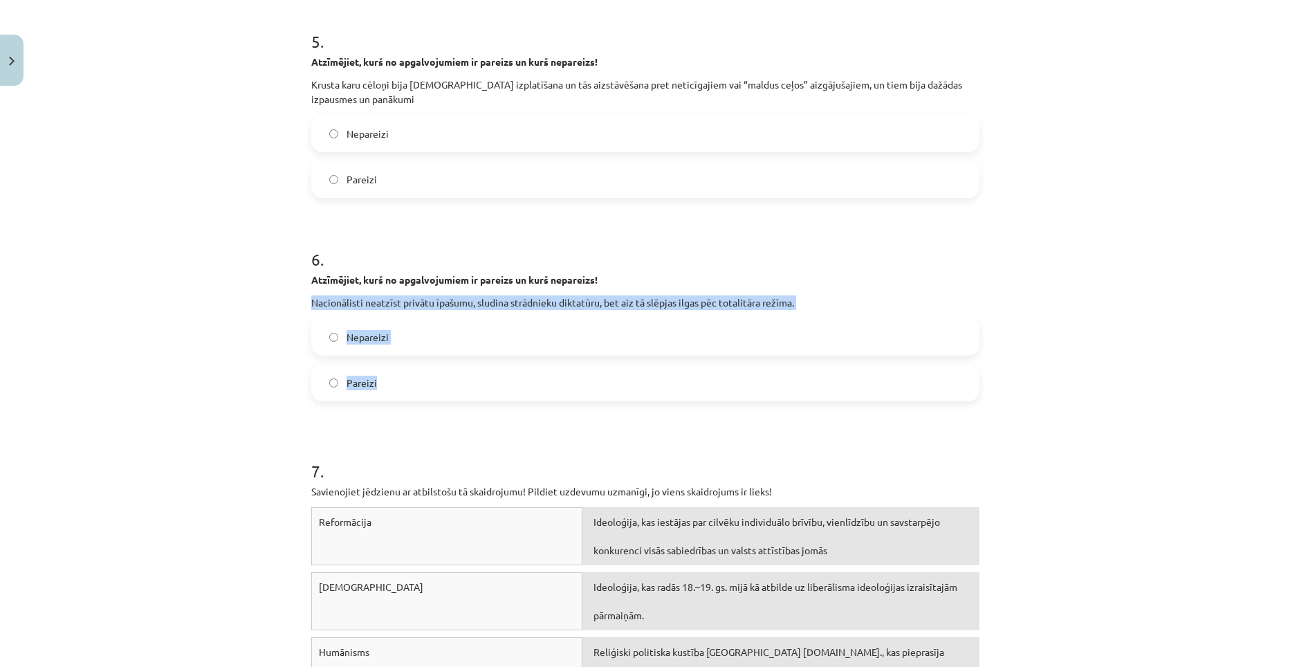
drag, startPoint x: 295, startPoint y: 299, endPoint x: 461, endPoint y: 371, distance: 180.9
click at [461, 371] on div "Mācību tēma: Vēstures ii - 12. klases 1. ieskaites mācību materiāls #3 📖 2. tēm…" at bounding box center [645, 333] width 1290 height 667
drag, startPoint x: 461, startPoint y: 371, endPoint x: 393, endPoint y: 305, distance: 95.4
copy div "Nacionālisti neatzīst privātu īpašumu, sludina strādnieku diktatūru, bet aiz tā…"
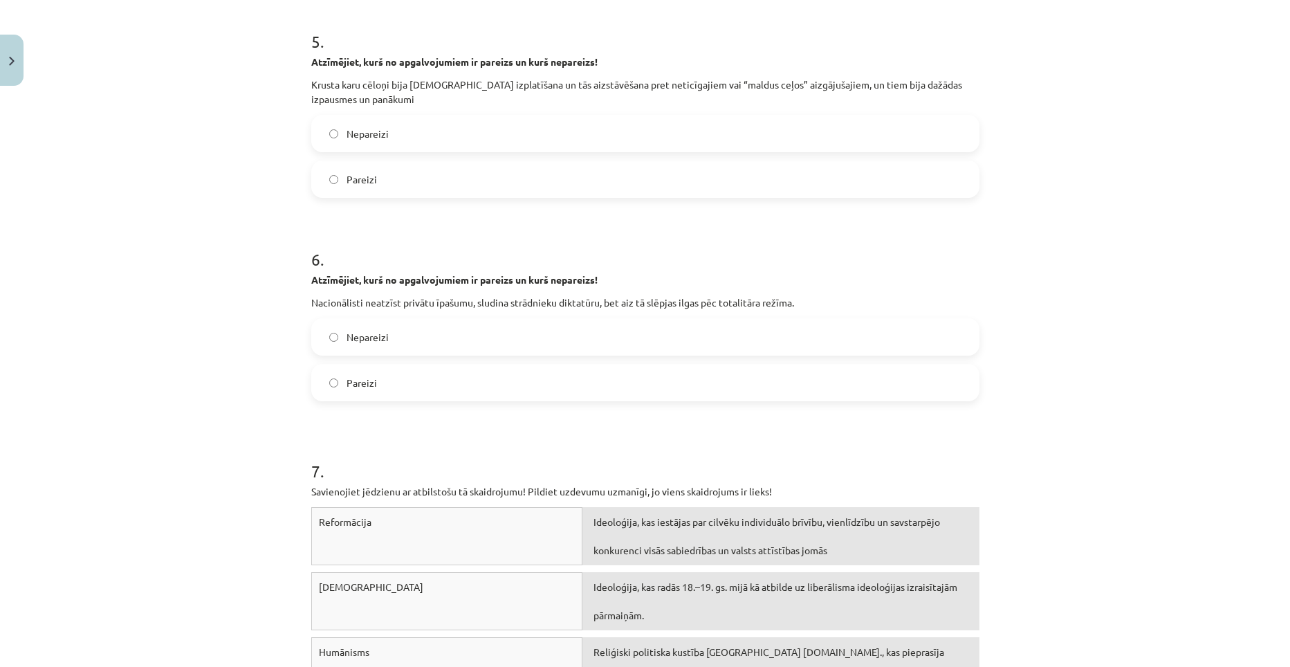
click at [270, 460] on div "Mācību tēma: Vēstures ii - 12. klases 1. ieskaites mācību materiāls #3 📖 2. tēm…" at bounding box center [645, 333] width 1290 height 667
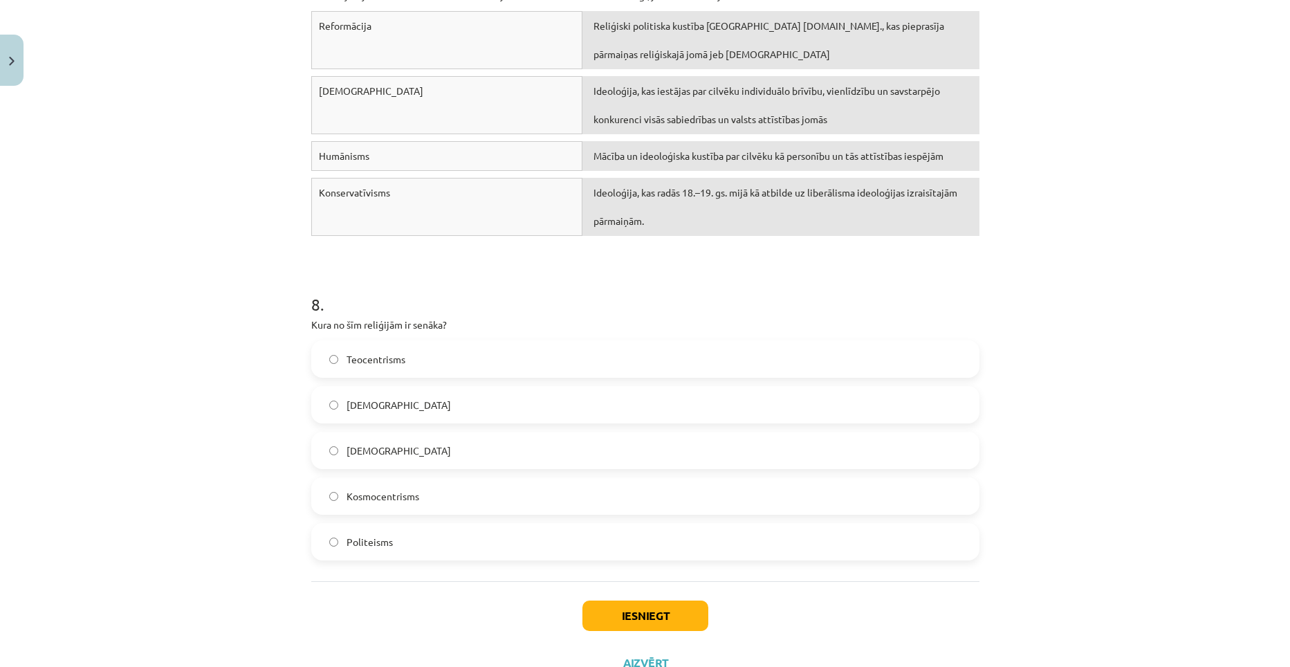
scroll to position [1691, 0]
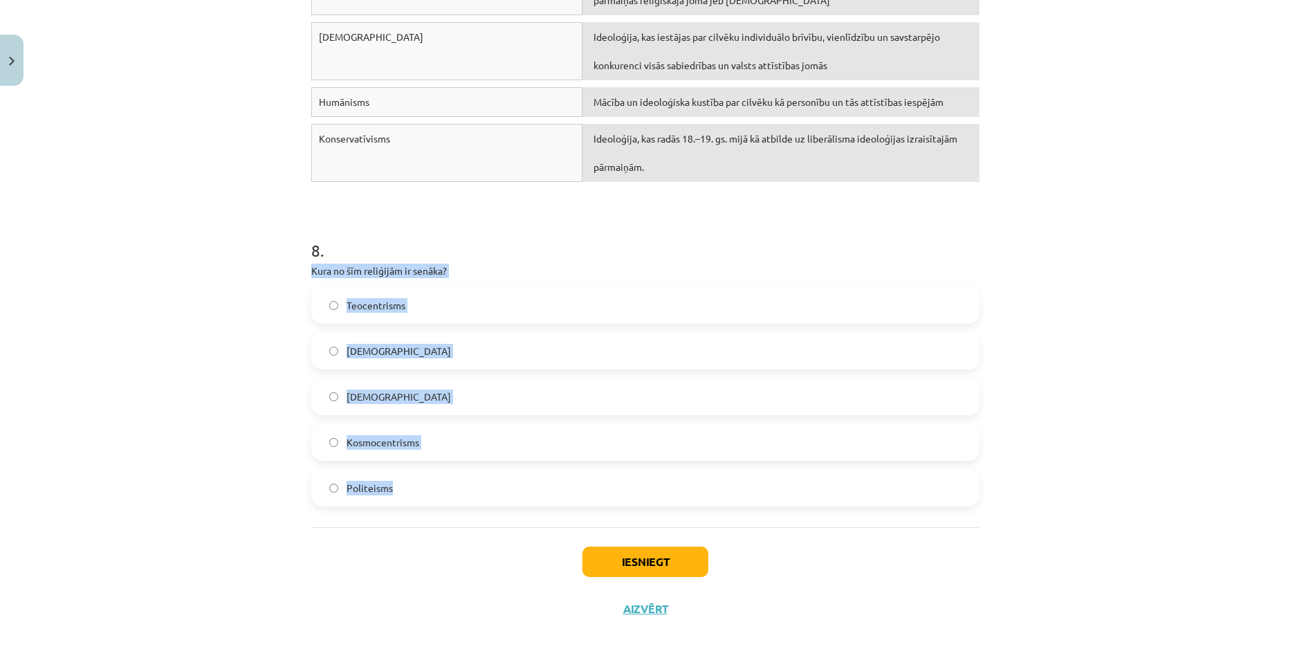
drag, startPoint x: 299, startPoint y: 268, endPoint x: 494, endPoint y: 503, distance: 305.5
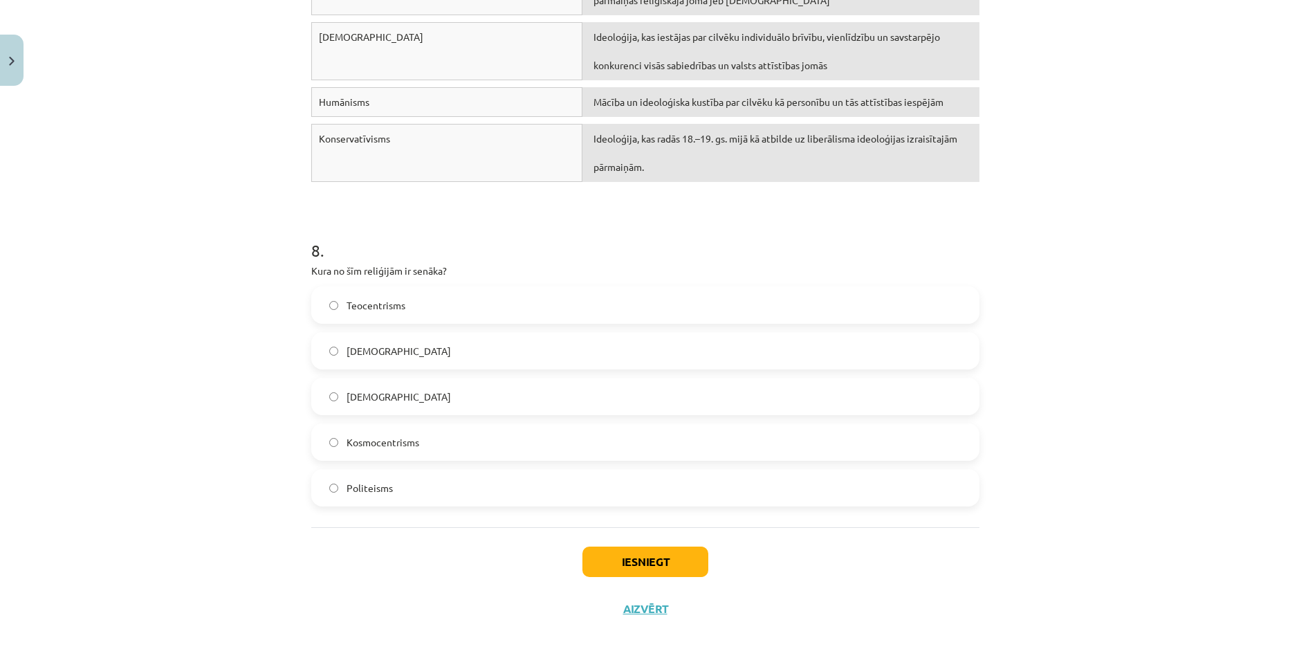
click at [258, 554] on div "Mācību tēma: Vēstures ii - 12. klases 1. ieskaites mācību materiāls #3 📖 2. tēm…" at bounding box center [645, 333] width 1290 height 667
click at [333, 350] on label "[DEMOGRAPHIC_DATA]" at bounding box center [645, 350] width 665 height 35
click at [658, 559] on button "Iesniegt" at bounding box center [645, 561] width 126 height 30
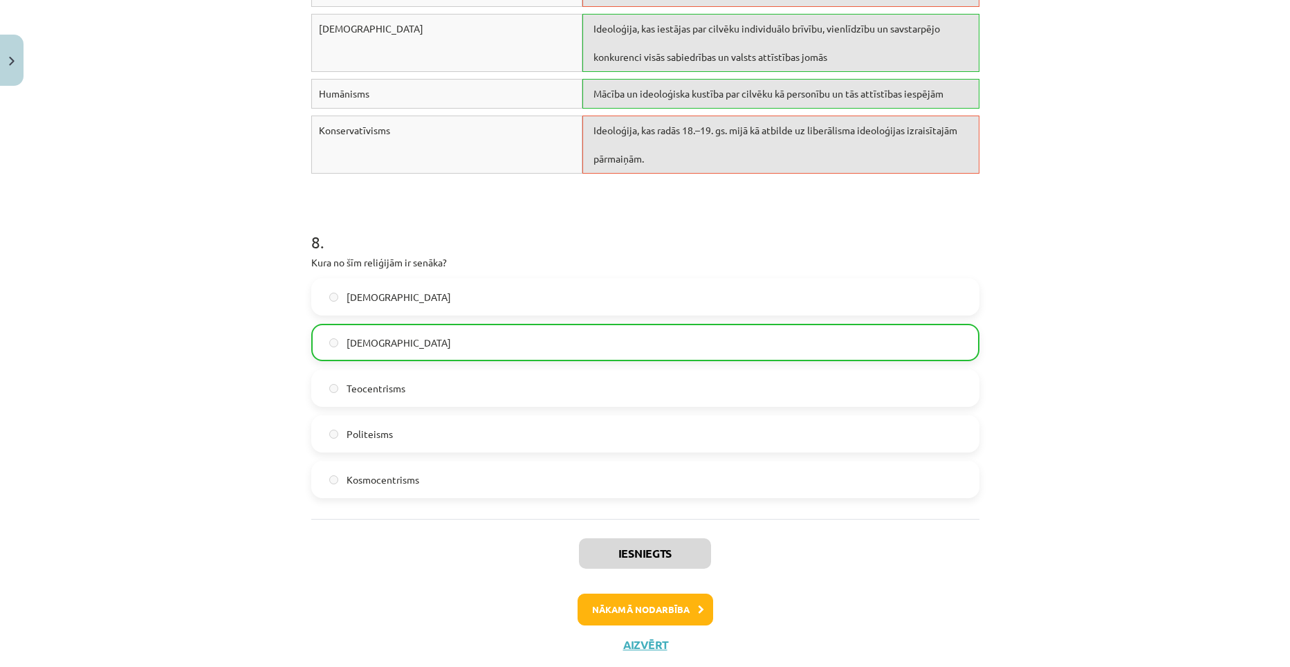
scroll to position [1735, 0]
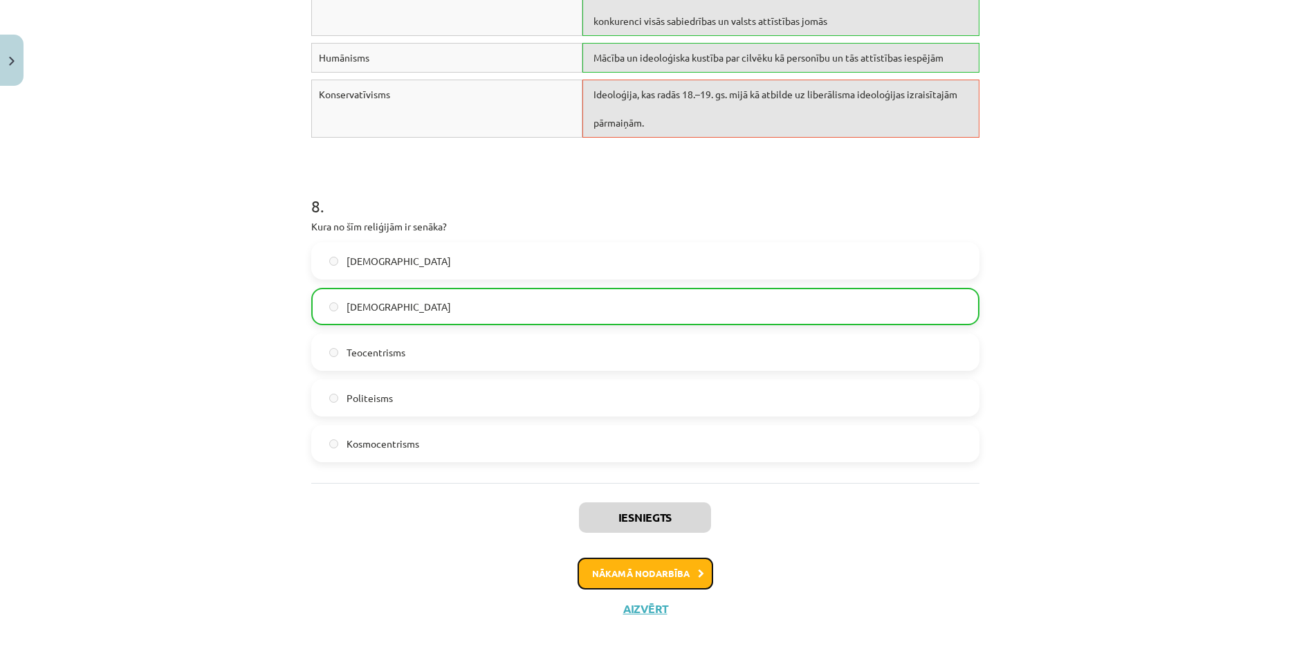
click at [668, 573] on button "Nākamā nodarbība" at bounding box center [645, 573] width 136 height 32
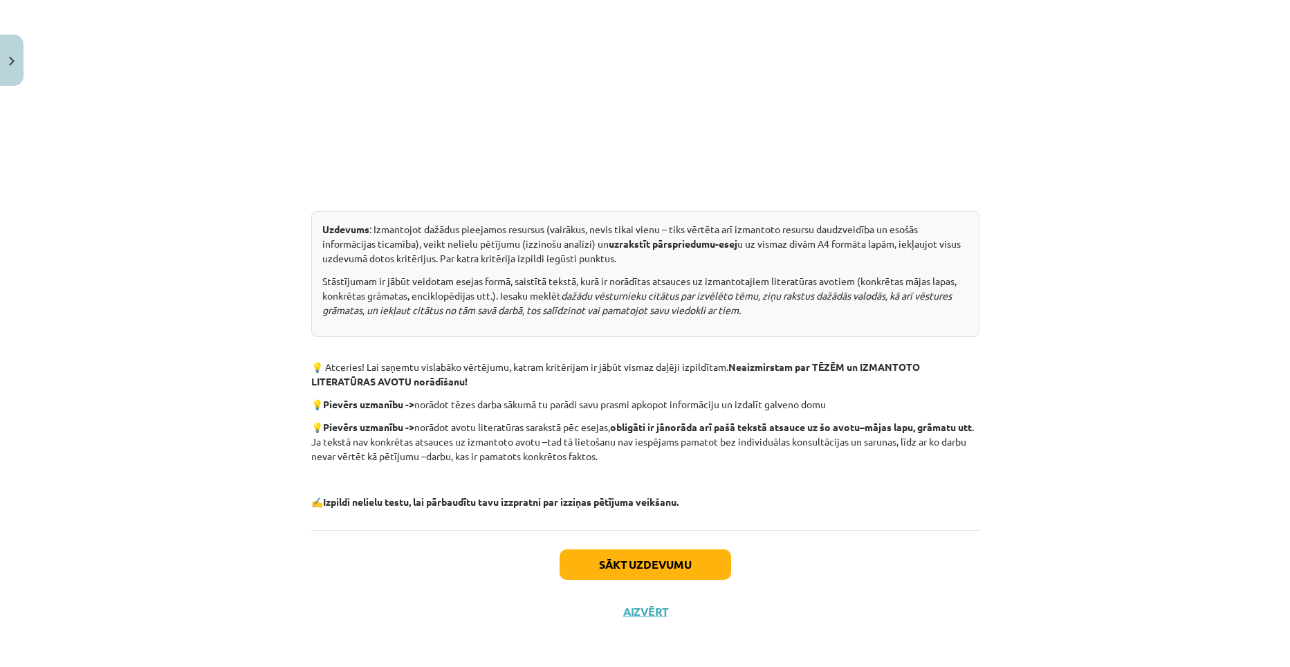
scroll to position [574, 0]
click at [647, 563] on button "Sākt uzdevumu" at bounding box center [646, 562] width 172 height 30
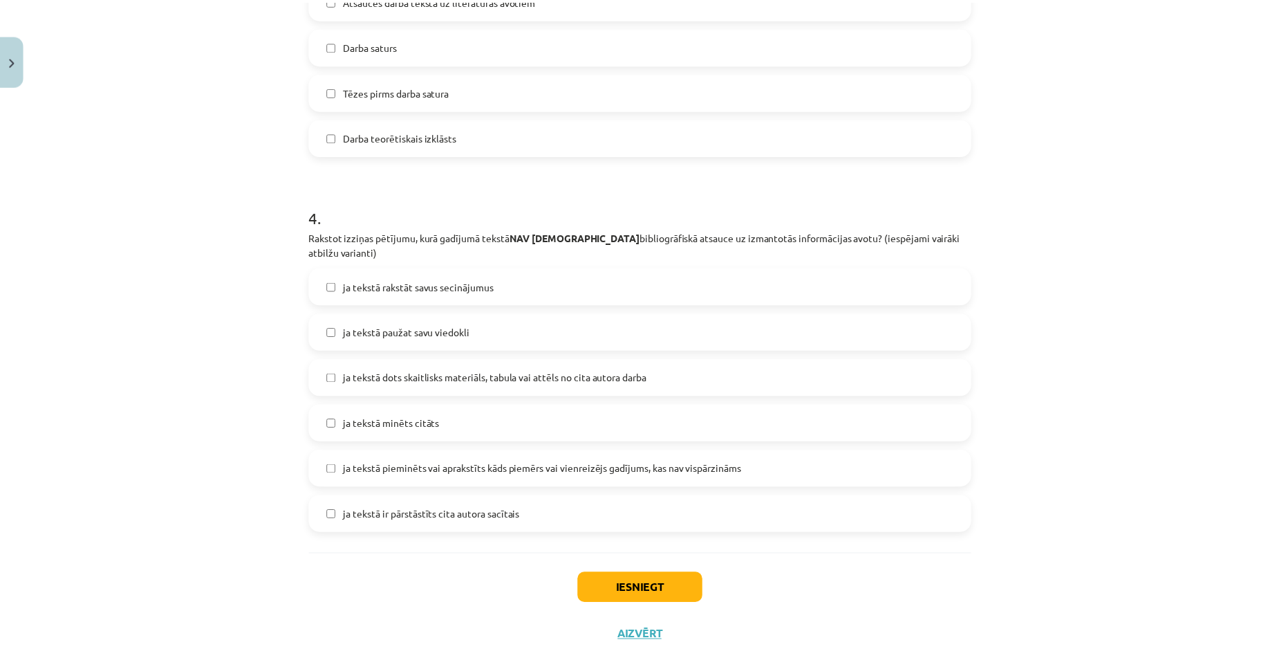
scroll to position [965, 0]
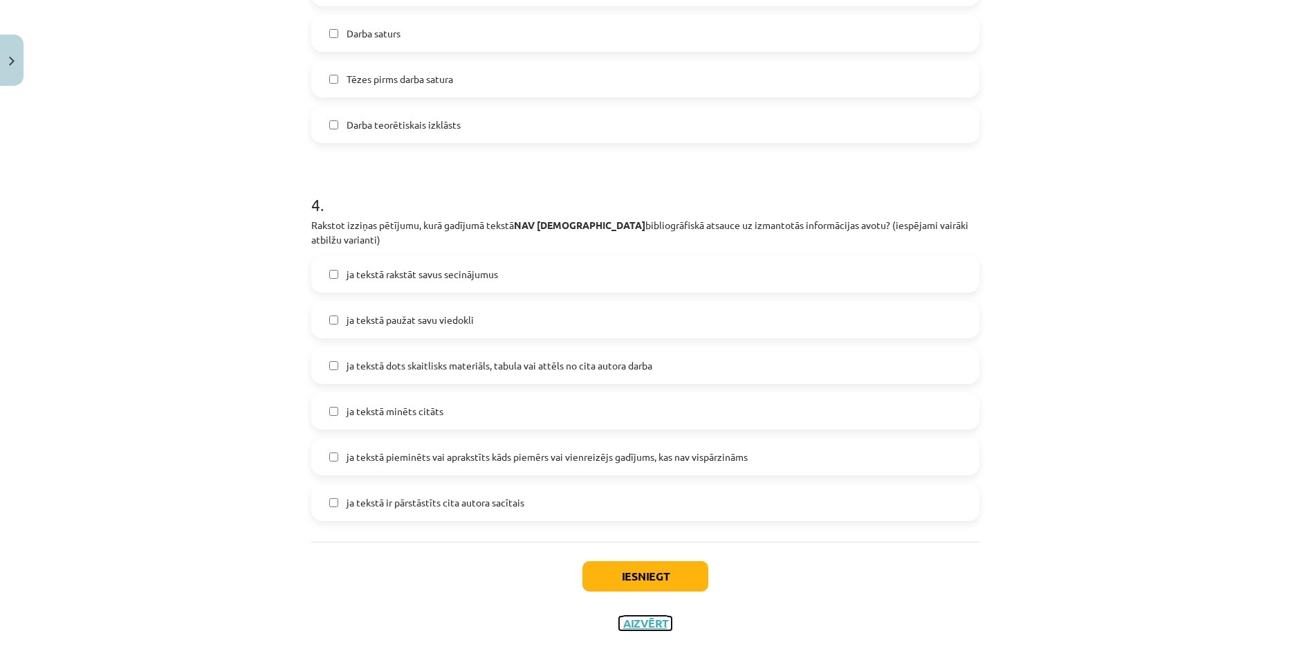
click at [646, 616] on button "Aizvērt" at bounding box center [645, 623] width 53 height 14
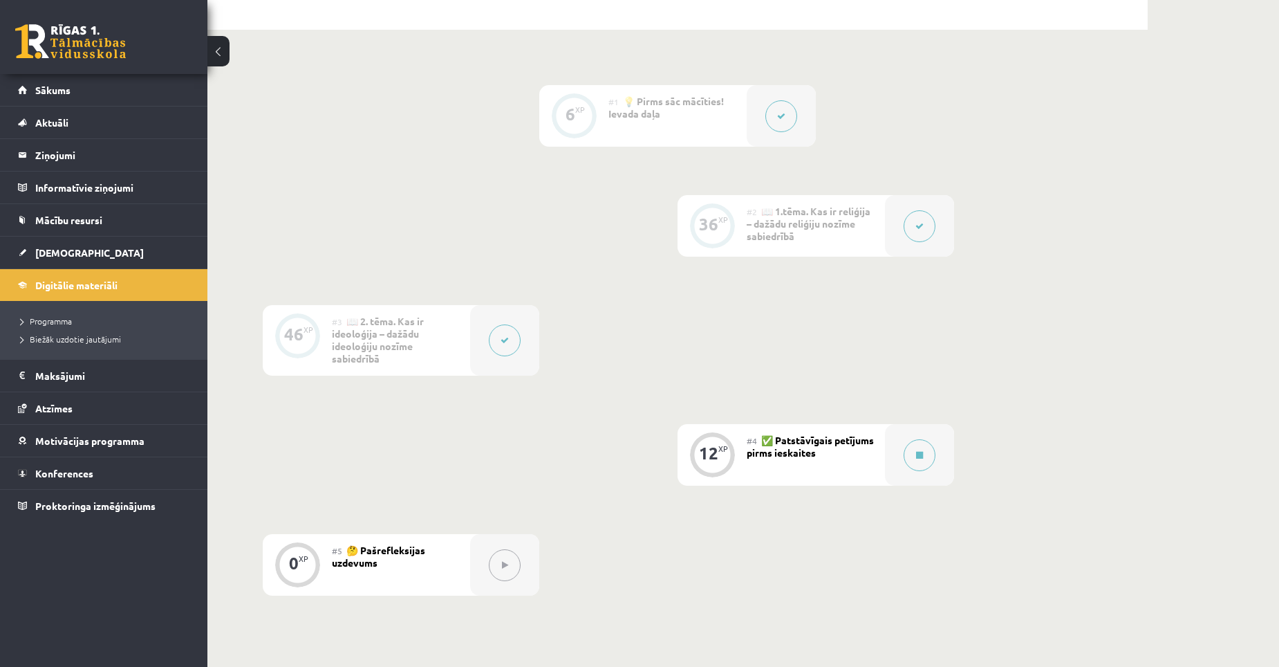
scroll to position [346, 0]
